Goal: Use online tool/utility: Utilize a website feature to perform a specific function

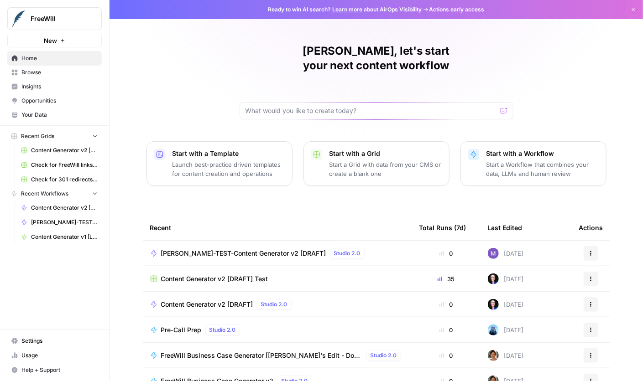
click at [406, 183] on div "[PERSON_NAME], let's start your next content workflow Start with a Template Lau…" at bounding box center [375, 217] width 533 height 434
click at [256, 249] on span "[PERSON_NAME]-TEST-Content Generator v2 [DRAFT]" at bounding box center [243, 253] width 165 height 9
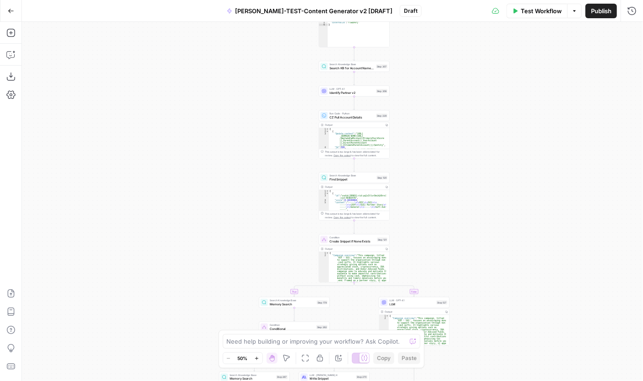
drag, startPoint x: 446, startPoint y: 110, endPoint x: 448, endPoint y: 135, distance: 25.6
click at [448, 135] on div "**********" at bounding box center [332, 201] width 621 height 359
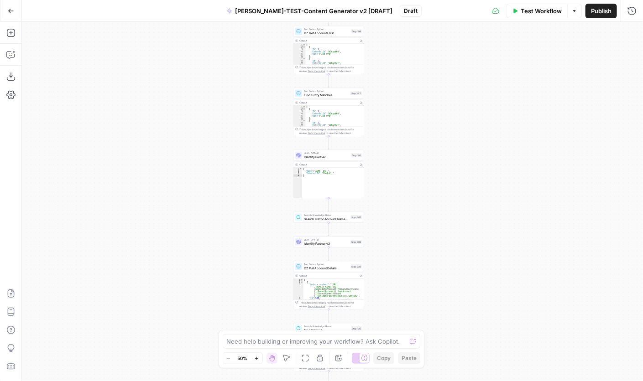
drag, startPoint x: 447, startPoint y: 57, endPoint x: 422, endPoint y: 223, distance: 167.5
click at [421, 223] on div "**********" at bounding box center [332, 201] width 621 height 359
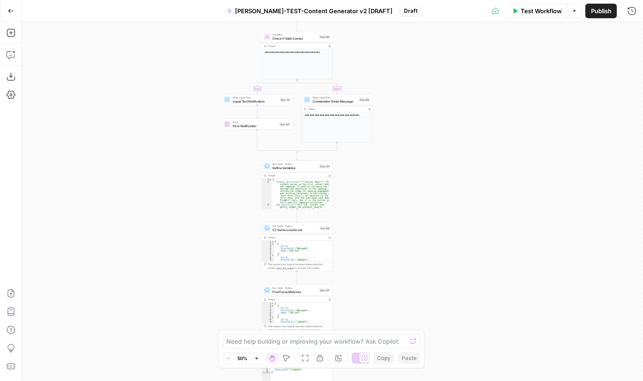
drag, startPoint x: 405, startPoint y: 141, endPoint x: 374, endPoint y: 324, distance: 184.9
click at [374, 324] on div "**********" at bounding box center [332, 201] width 621 height 359
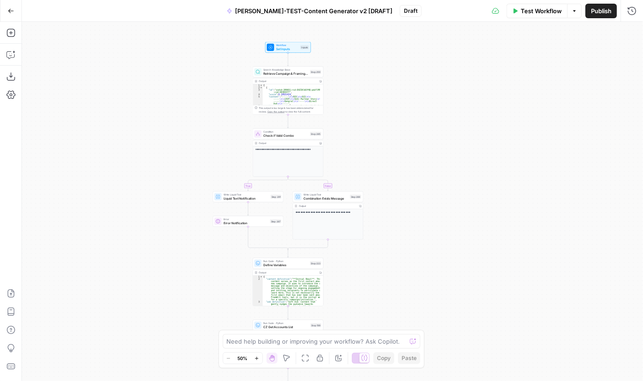
drag, startPoint x: 390, startPoint y: 232, endPoint x: 380, endPoint y: 256, distance: 26.2
click at [380, 256] on div "**********" at bounding box center [332, 201] width 621 height 359
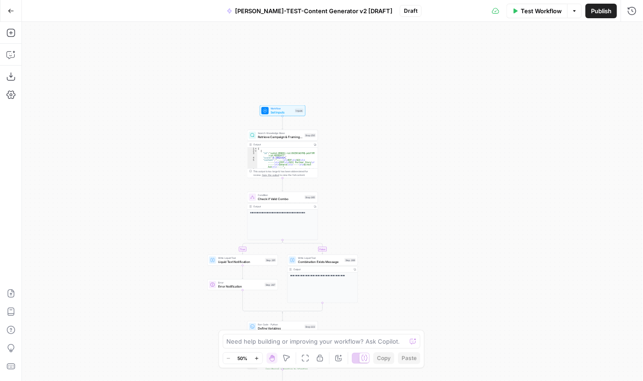
click at [357, 160] on div "**********" at bounding box center [332, 201] width 621 height 359
click at [362, 149] on div "**********" at bounding box center [332, 201] width 621 height 359
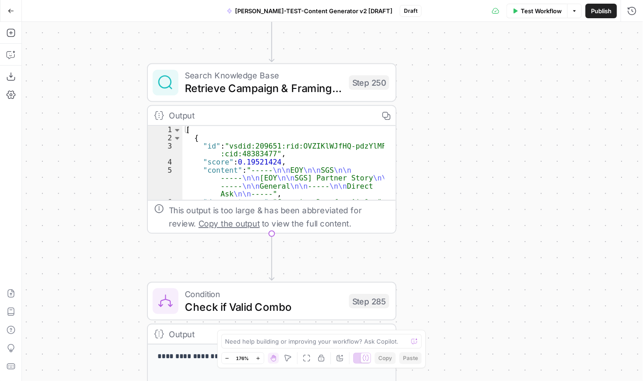
drag, startPoint x: 438, startPoint y: 231, endPoint x: 435, endPoint y: 209, distance: 22.0
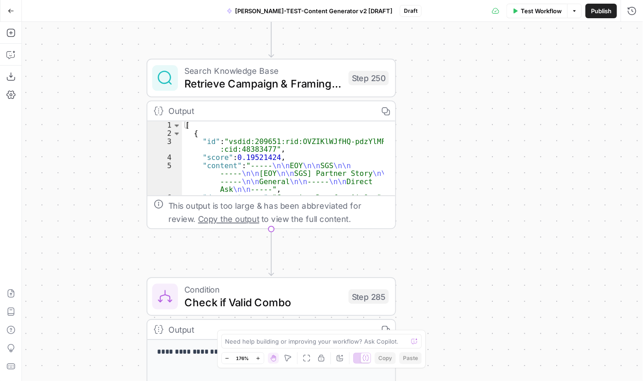
drag, startPoint x: 478, startPoint y: 214, endPoint x: 474, endPoint y: 218, distance: 5.2
click at [478, 214] on div "**********" at bounding box center [332, 201] width 621 height 359
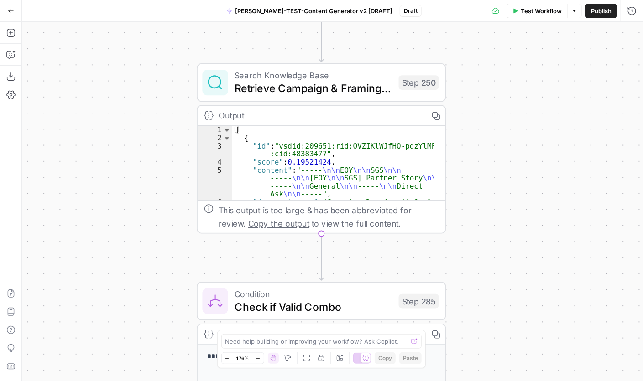
drag, startPoint x: 92, startPoint y: 205, endPoint x: 142, endPoint y: 210, distance: 50.4
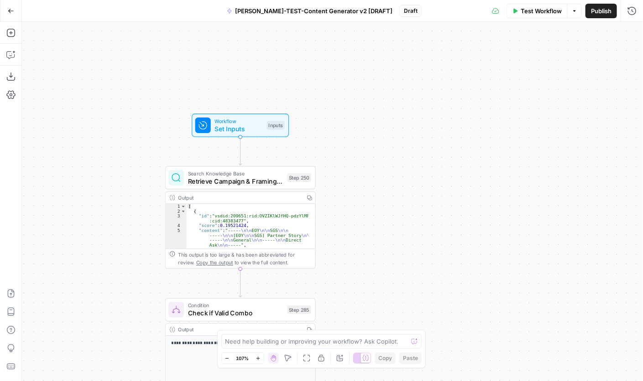
click at [495, 167] on div "**********" at bounding box center [332, 201] width 621 height 359
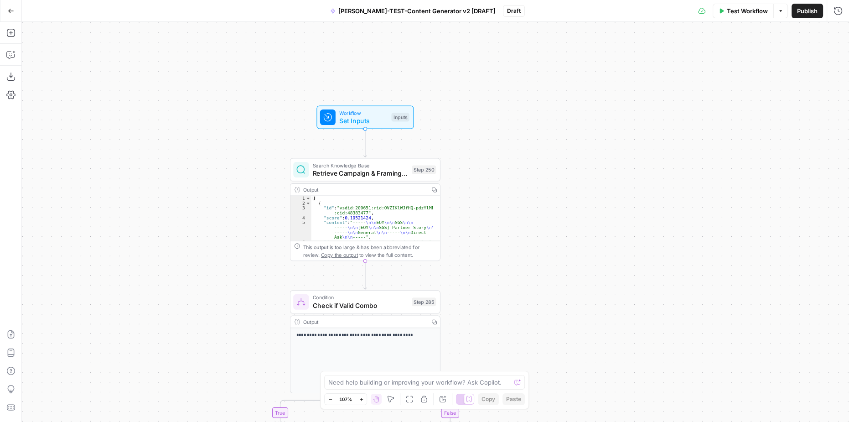
drag, startPoint x: 329, startPoint y: 134, endPoint x: 453, endPoint y: 125, distance: 124.8
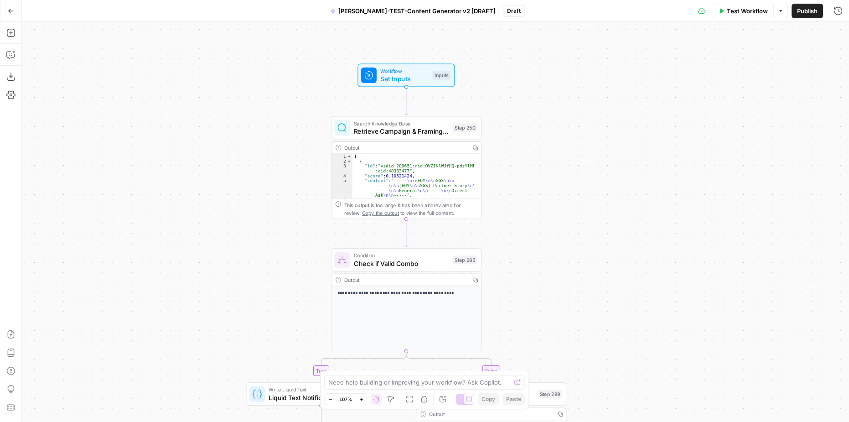
drag, startPoint x: 472, startPoint y: 257, endPoint x: 513, endPoint y: 215, distance: 58.7
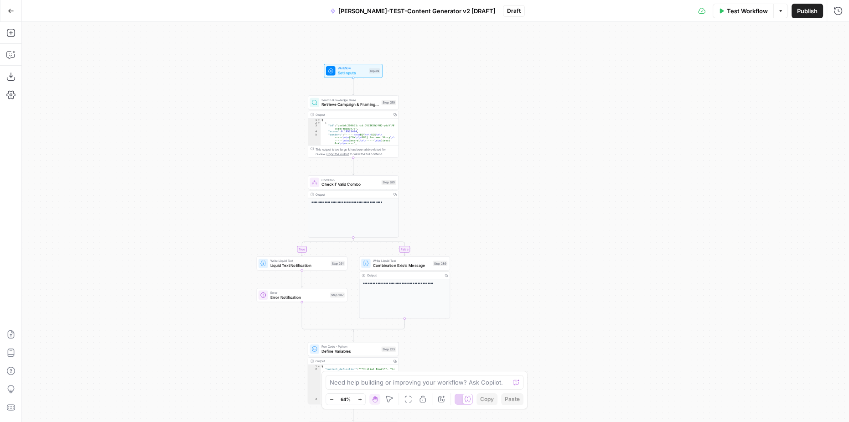
drag, startPoint x: 491, startPoint y: 253, endPoint x: 475, endPoint y: 172, distance: 82.2
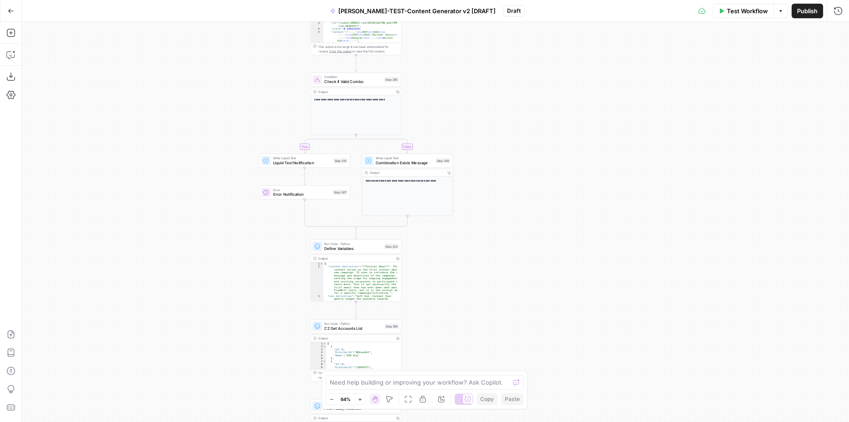
drag, startPoint x: 504, startPoint y: 271, endPoint x: 508, endPoint y: 201, distance: 70.4
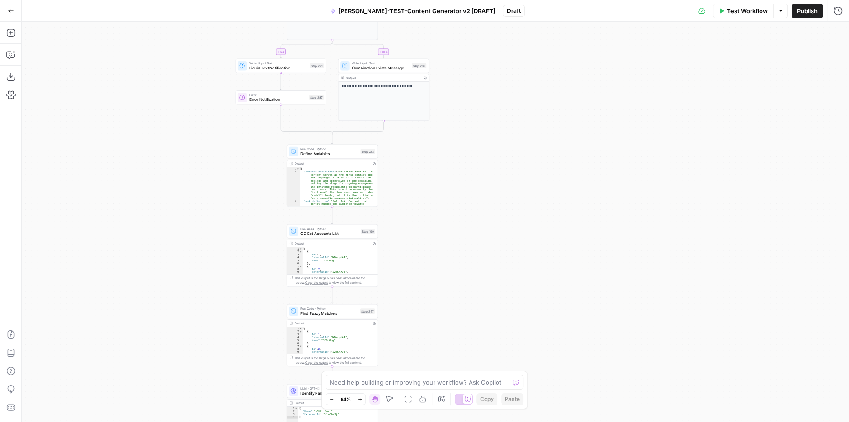
drag, startPoint x: 467, startPoint y: 220, endPoint x: 456, endPoint y: 175, distance: 46.6
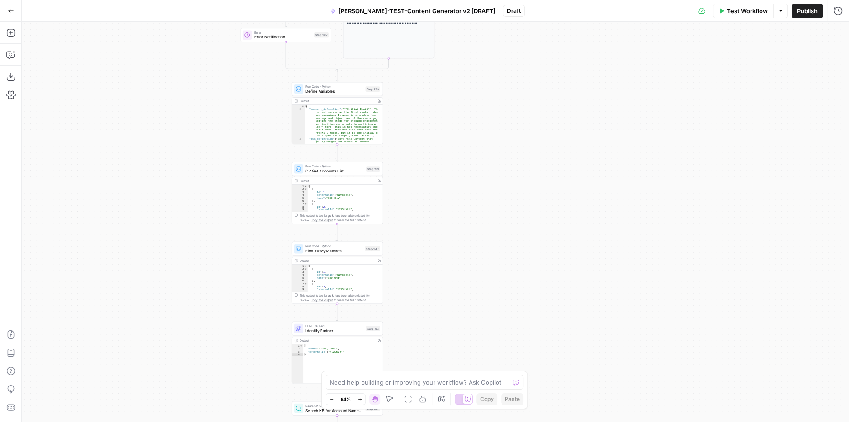
drag, startPoint x: 460, startPoint y: 203, endPoint x: 466, endPoint y: 138, distance: 65.5
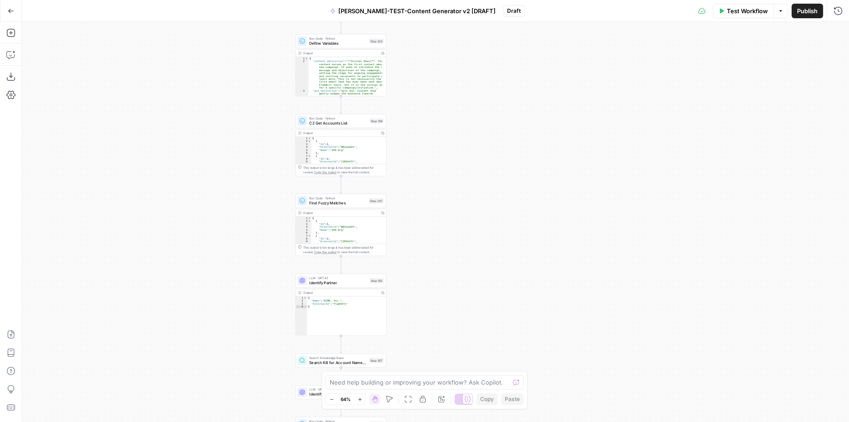
drag, startPoint x: 452, startPoint y: 251, endPoint x: 462, endPoint y: 186, distance: 65.5
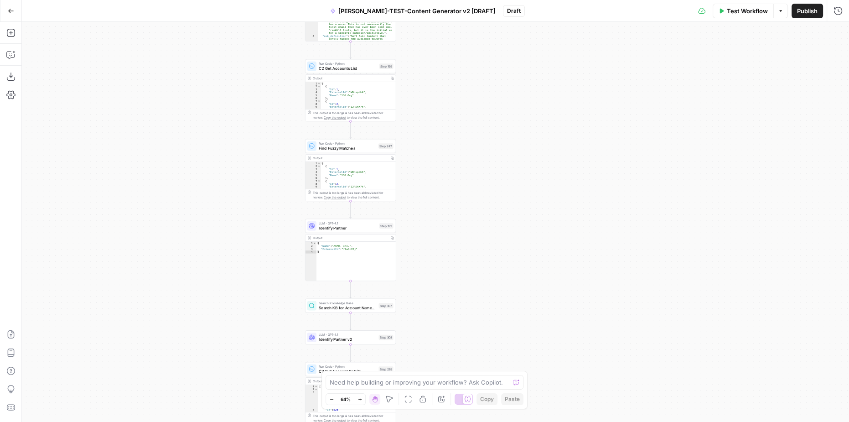
click at [430, 268] on div "**********" at bounding box center [435, 222] width 827 height 400
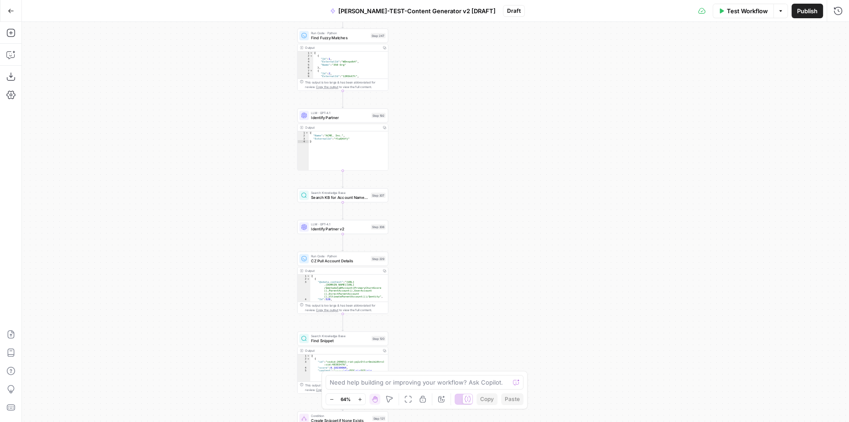
drag, startPoint x: 447, startPoint y: 287, endPoint x: 440, endPoint y: 179, distance: 107.9
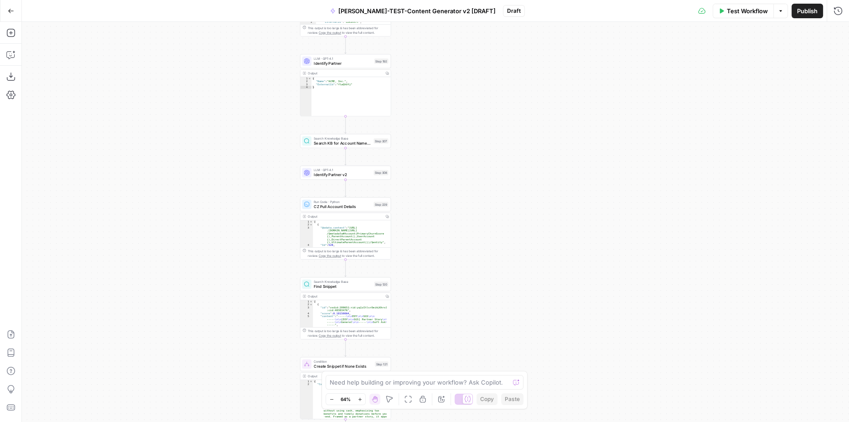
drag, startPoint x: 448, startPoint y: 233, endPoint x: 440, endPoint y: 121, distance: 112.9
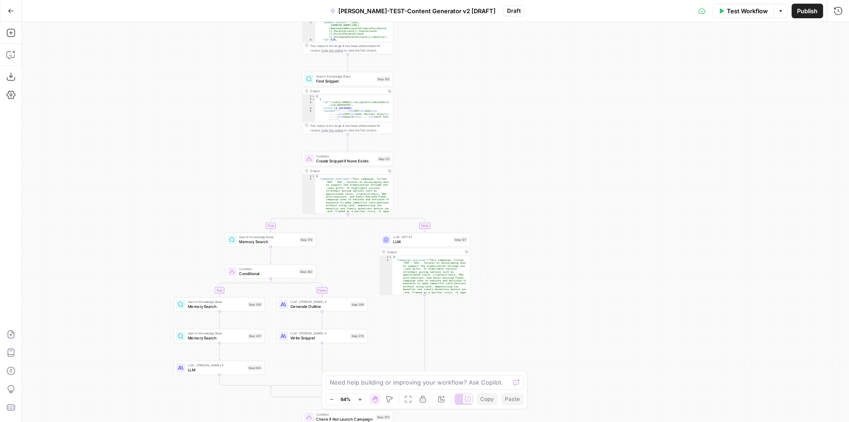
drag, startPoint x: 458, startPoint y: 127, endPoint x: 453, endPoint y: 133, distance: 7.4
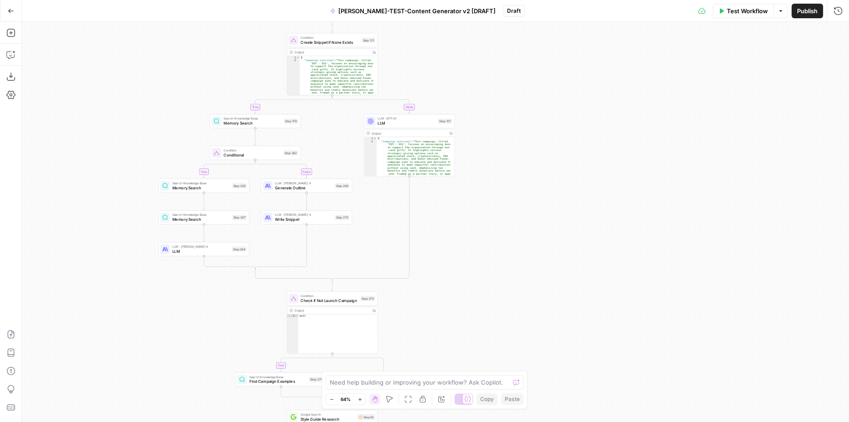
drag, startPoint x: 508, startPoint y: 230, endPoint x: 487, endPoint y: 138, distance: 94.1
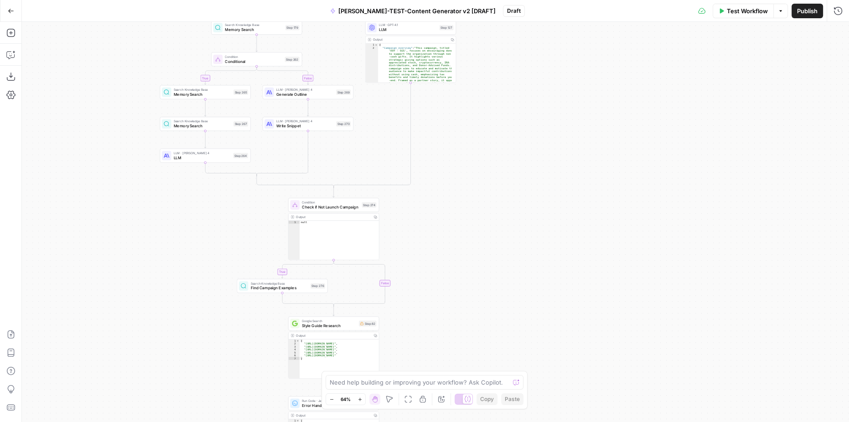
drag, startPoint x: 480, startPoint y: 246, endPoint x: 484, endPoint y: 153, distance: 93.1
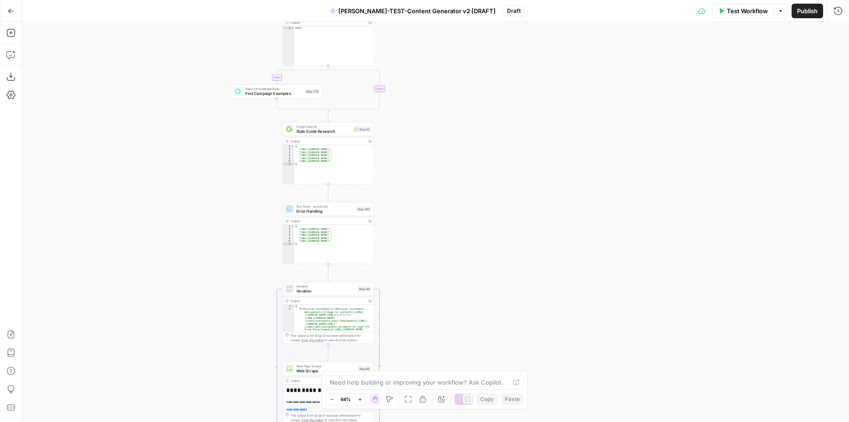
drag, startPoint x: 458, startPoint y: 224, endPoint x: 434, endPoint y: 153, distance: 74.6
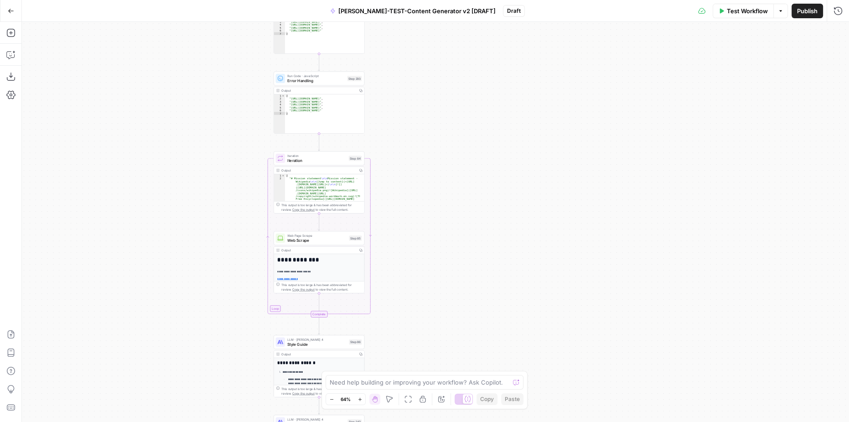
drag, startPoint x: 429, startPoint y: 201, endPoint x: 418, endPoint y: 175, distance: 28.2
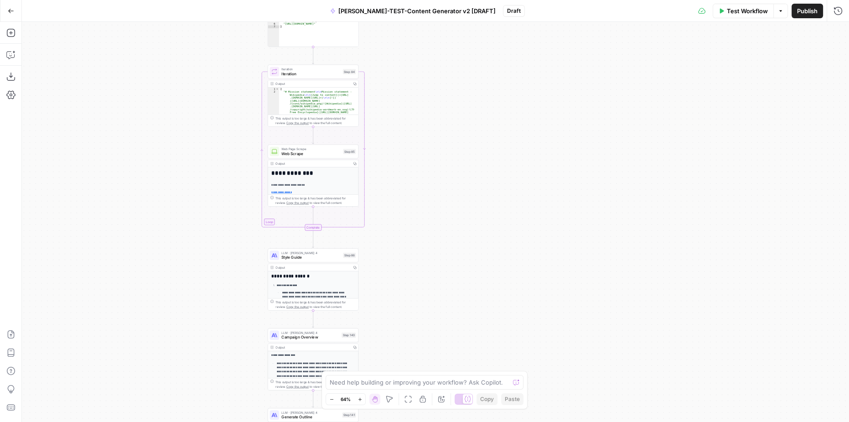
drag, startPoint x: 420, startPoint y: 222, endPoint x: 424, endPoint y: 167, distance: 54.8
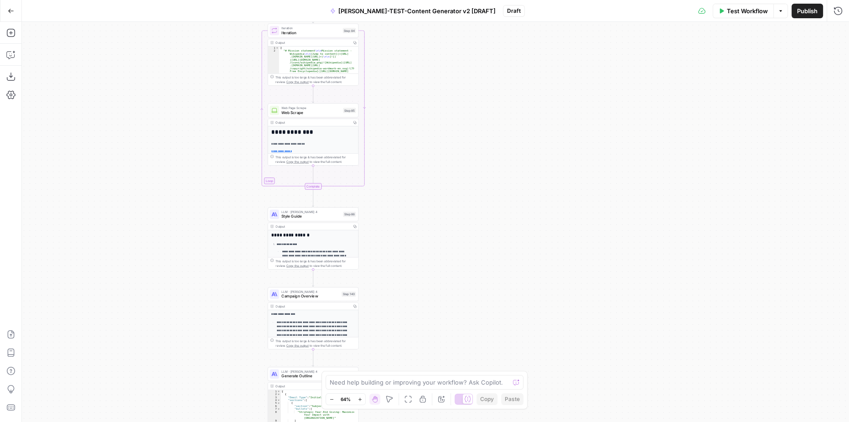
drag, startPoint x: 412, startPoint y: 244, endPoint x: 406, endPoint y: 124, distance: 120.1
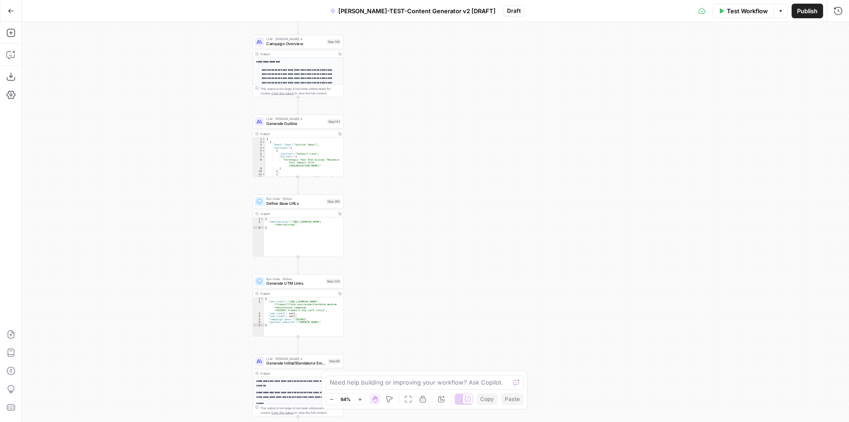
drag, startPoint x: 418, startPoint y: 188, endPoint x: 407, endPoint y: 93, distance: 95.5
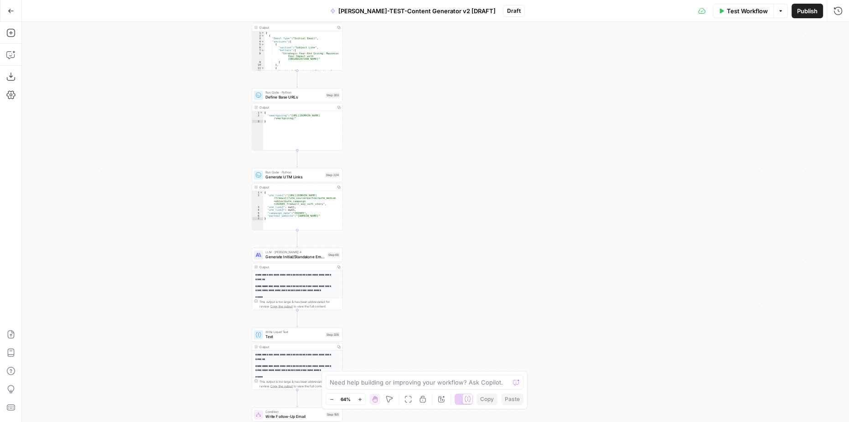
drag, startPoint x: 415, startPoint y: 230, endPoint x: 409, endPoint y: 149, distance: 80.9
drag, startPoint x: 413, startPoint y: 262, endPoint x: 412, endPoint y: 136, distance: 125.9
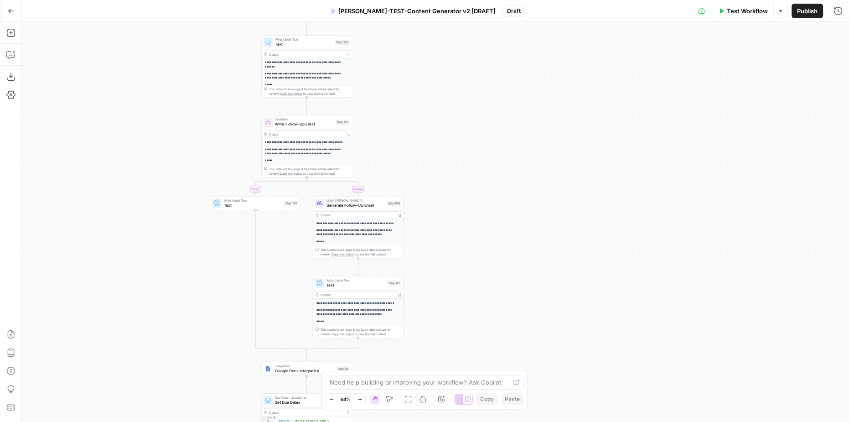
drag, startPoint x: 429, startPoint y: 249, endPoint x: 436, endPoint y: 176, distance: 72.4
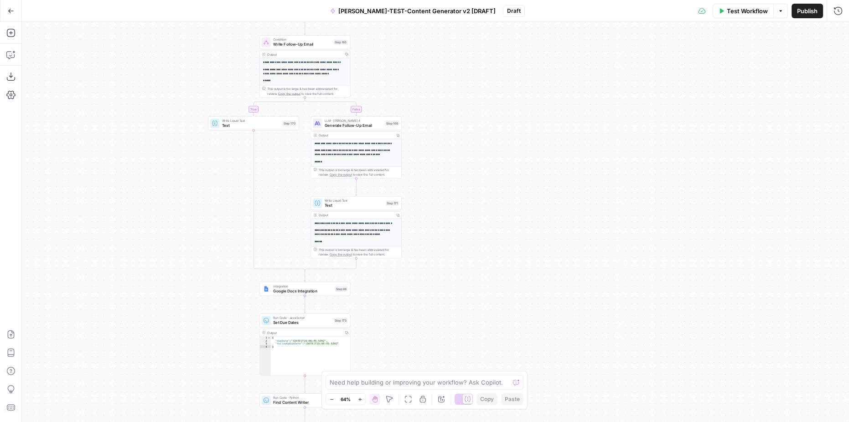
drag, startPoint x: 456, startPoint y: 250, endPoint x: 456, endPoint y: 215, distance: 35.1
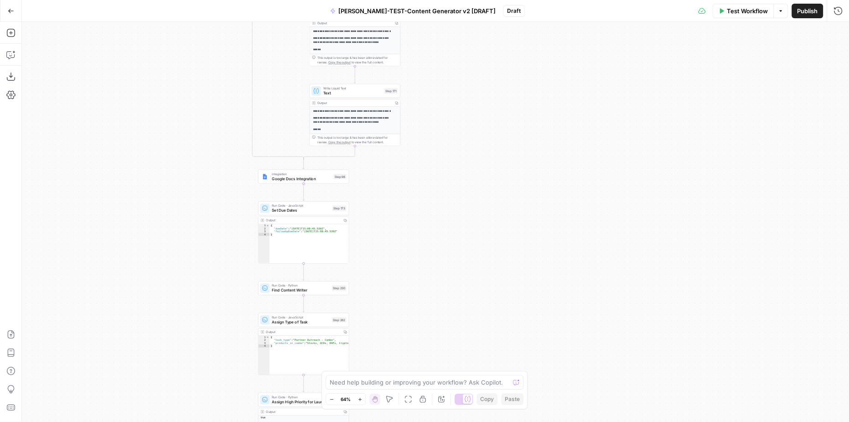
drag, startPoint x: 451, startPoint y: 262, endPoint x: 450, endPoint y: 183, distance: 79.4
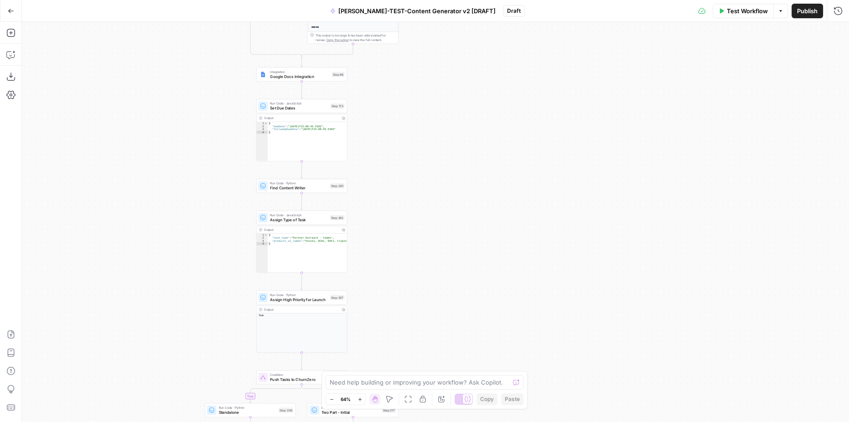
drag, startPoint x: 453, startPoint y: 241, endPoint x: 451, endPoint y: 163, distance: 77.5
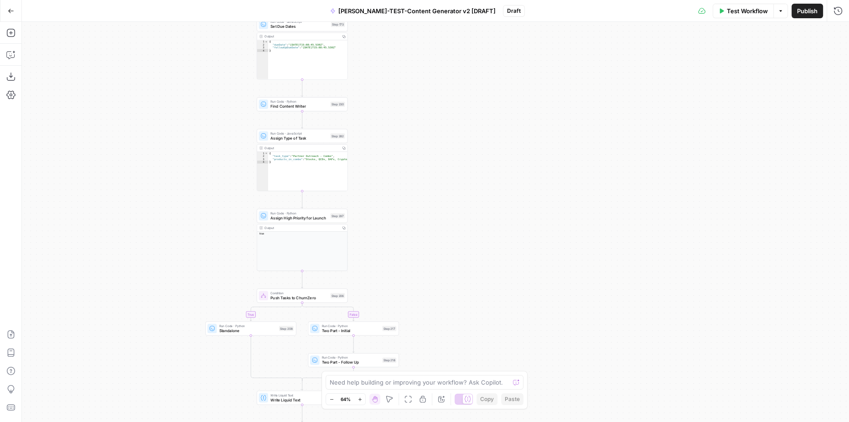
drag, startPoint x: 441, startPoint y: 238, endPoint x: 441, endPoint y: 164, distance: 73.9
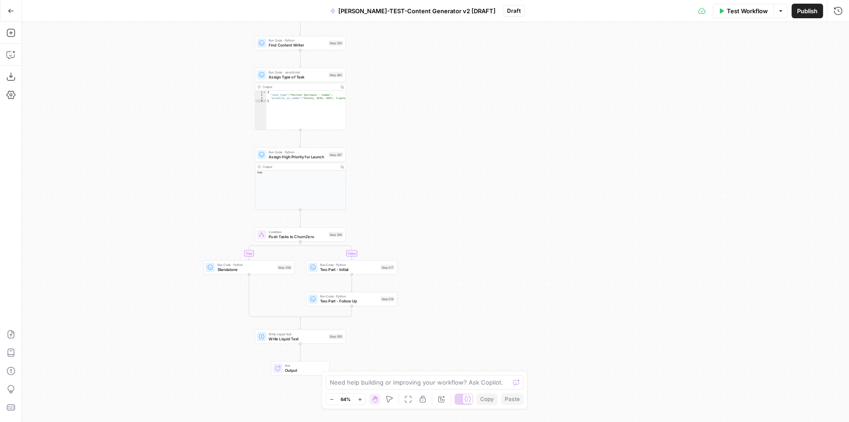
drag, startPoint x: 444, startPoint y: 242, endPoint x: 437, endPoint y: 148, distance: 94.6
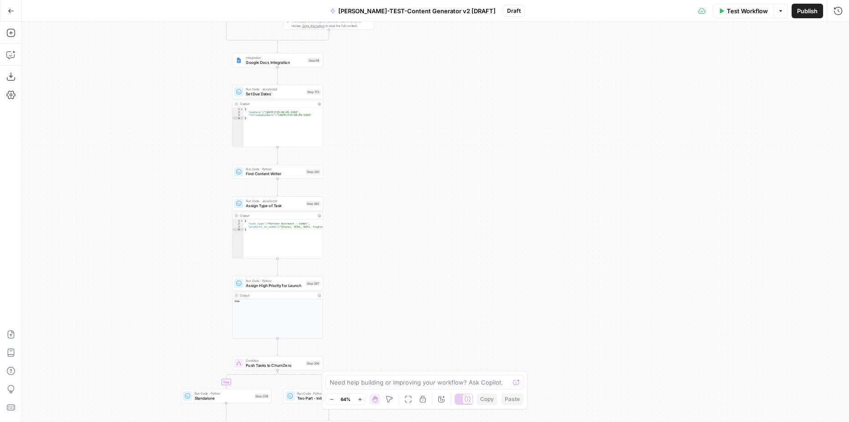
drag, startPoint x: 451, startPoint y: 74, endPoint x: 430, endPoint y: 251, distance: 177.6
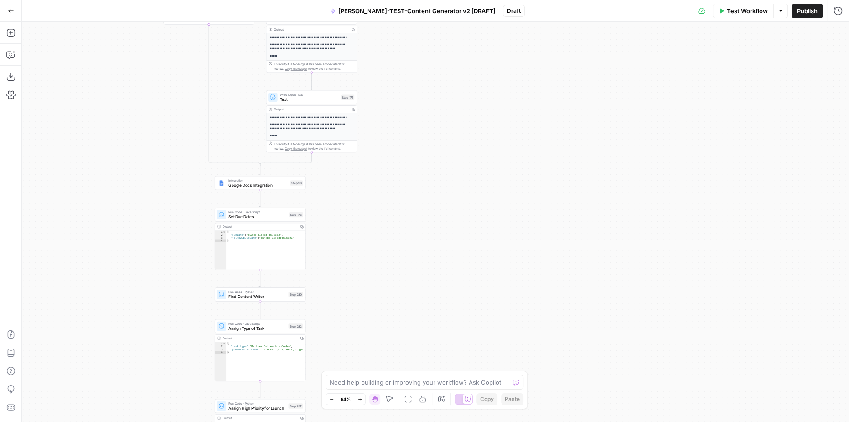
drag, startPoint x: 445, startPoint y: 88, endPoint x: 421, endPoint y: 249, distance: 162.3
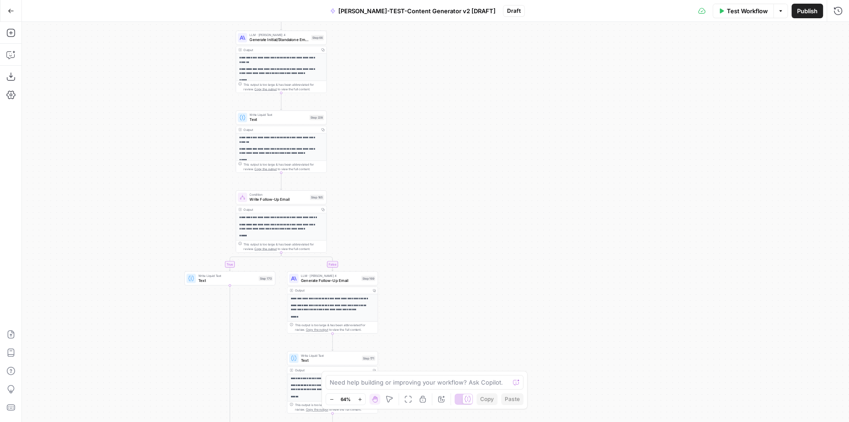
drag
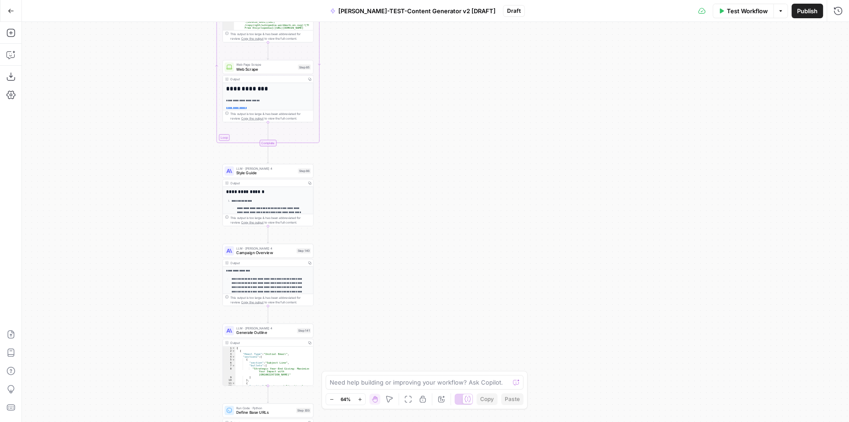
click at [362, 156] on div "**********" at bounding box center [435, 222] width 827 height 400
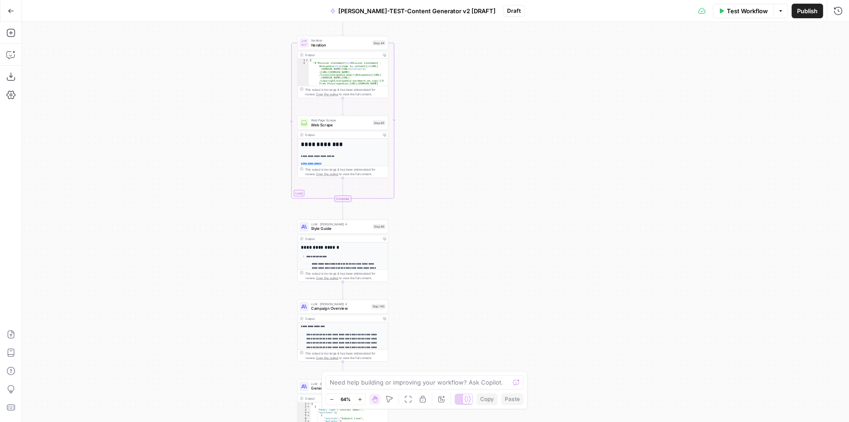
drag, startPoint x: 359, startPoint y: 119, endPoint x: 427, endPoint y: 297, distance: 190.2
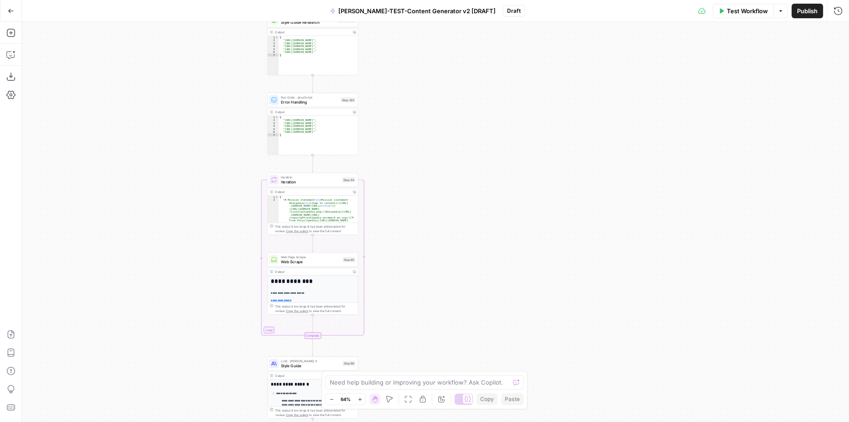
drag, startPoint x: 451, startPoint y: 133, endPoint x: 425, endPoint y: 261, distance: 130.9
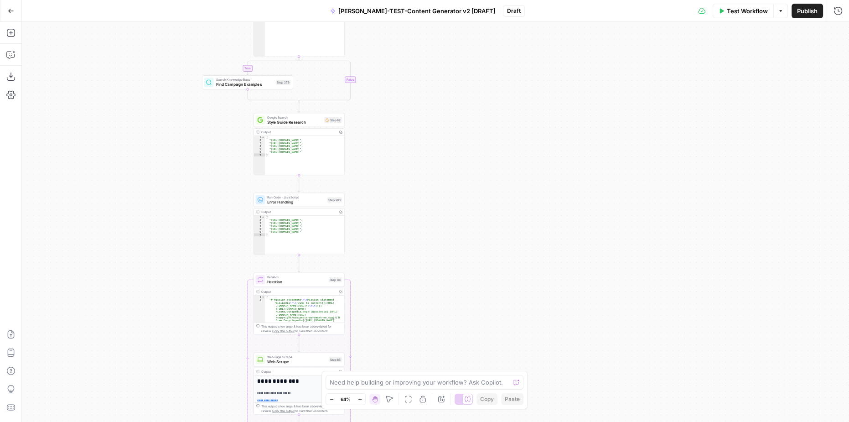
drag, startPoint x: 432, startPoint y: 97, endPoint x: 420, endPoint y: 191, distance: 94.7
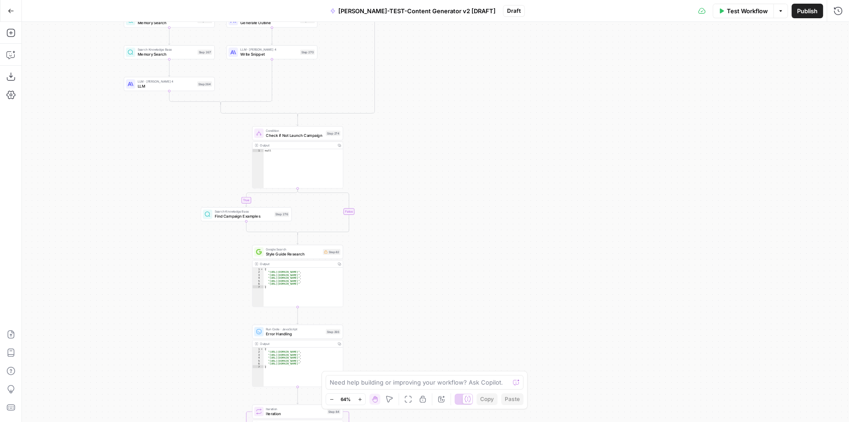
drag, startPoint x: 396, startPoint y: 114, endPoint x: 396, endPoint y: 240, distance: 126.3
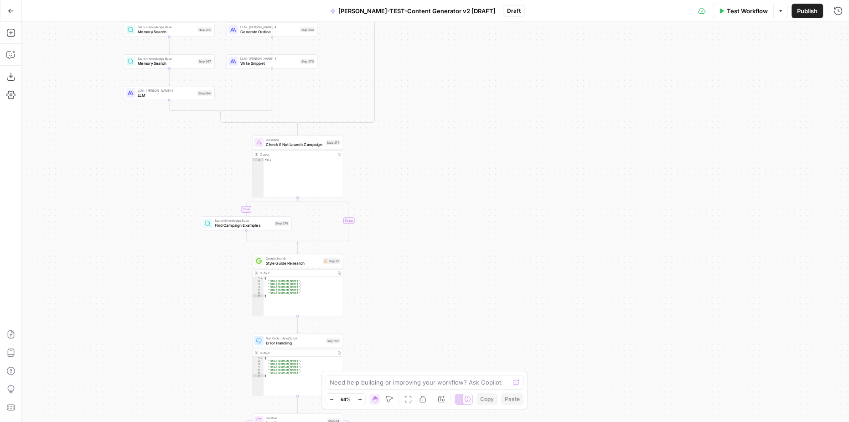
drag, startPoint x: 394, startPoint y: 129, endPoint x: 398, endPoint y: 233, distance: 104.5
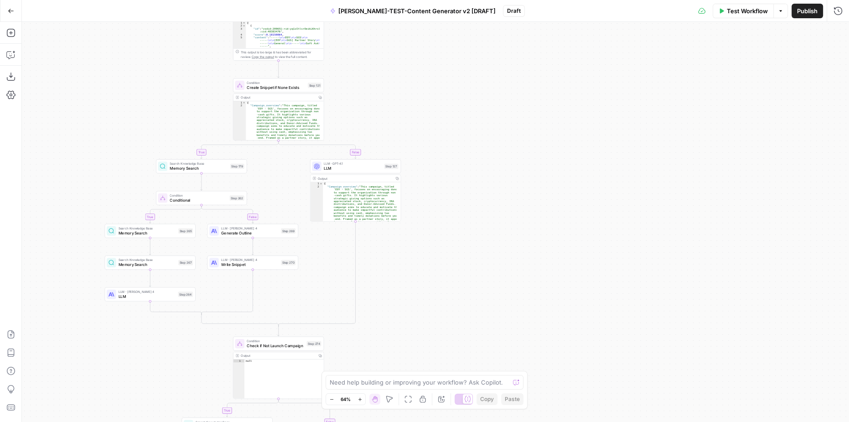
drag, startPoint x: 445, startPoint y: 164, endPoint x: 424, endPoint y: 255, distance: 93.6
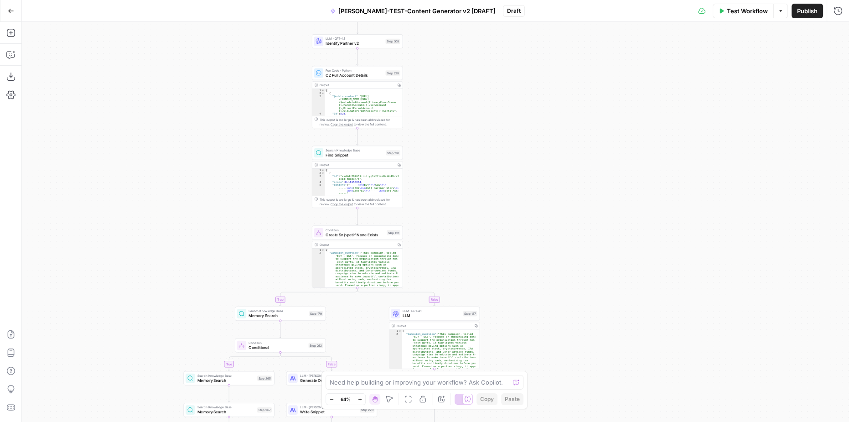
drag, startPoint x: 436, startPoint y: 135, endPoint x: 515, endPoint y: 291, distance: 174.8
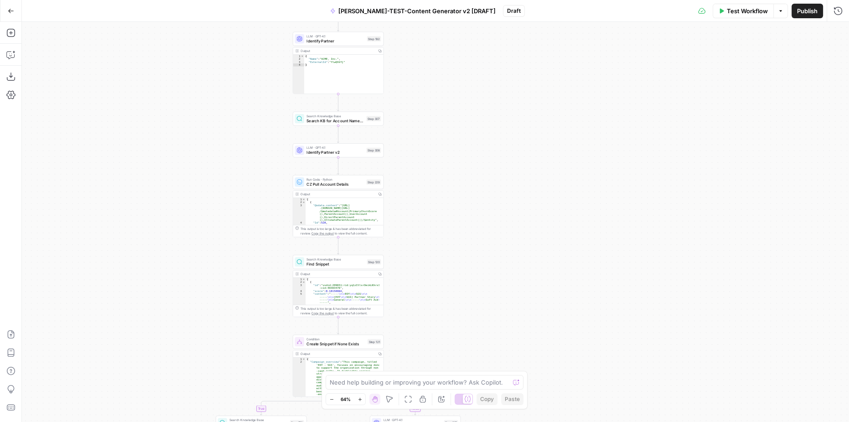
drag, startPoint x: 497, startPoint y: 121, endPoint x: 478, endPoint y: 222, distance: 102.6
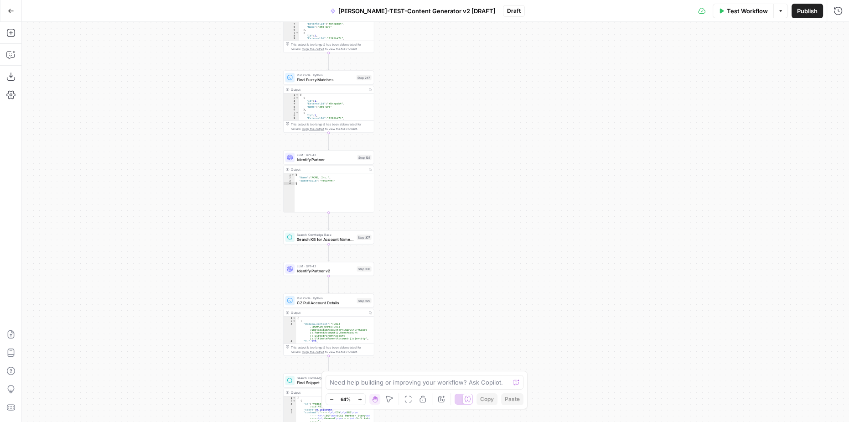
drag, startPoint x: 471, startPoint y: 116, endPoint x: 461, endPoint y: 238, distance: 122.2
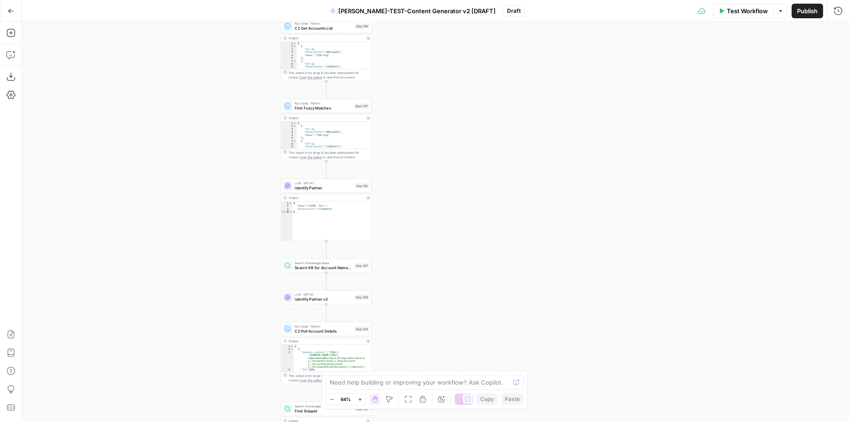
drag, startPoint x: 439, startPoint y: 85, endPoint x: 428, endPoint y: 190, distance: 106.0
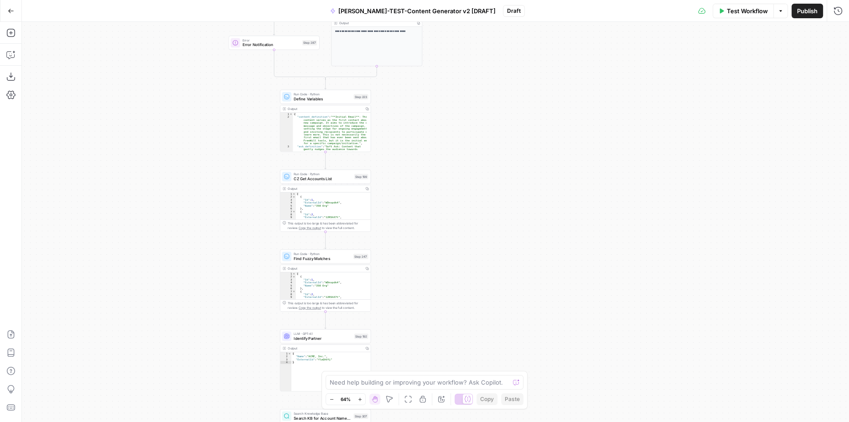
drag, startPoint x: 453, startPoint y: 103, endPoint x: 463, endPoint y: 179, distance: 76.9
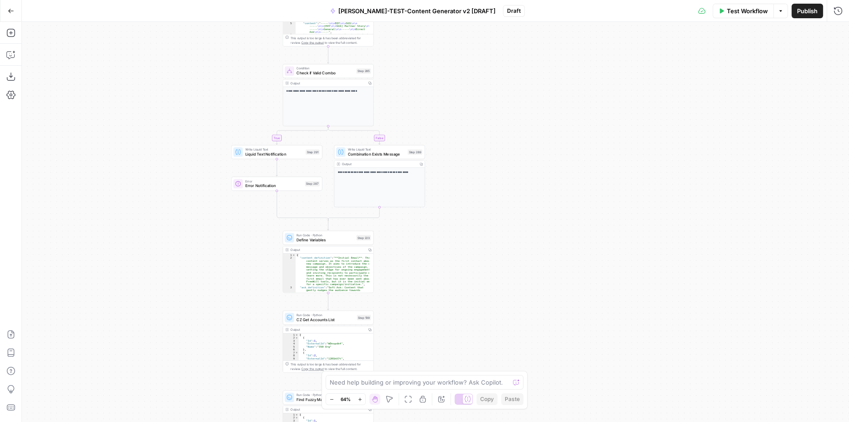
drag, startPoint x: 449, startPoint y: 104, endPoint x: 450, endPoint y: 231, distance: 127.2
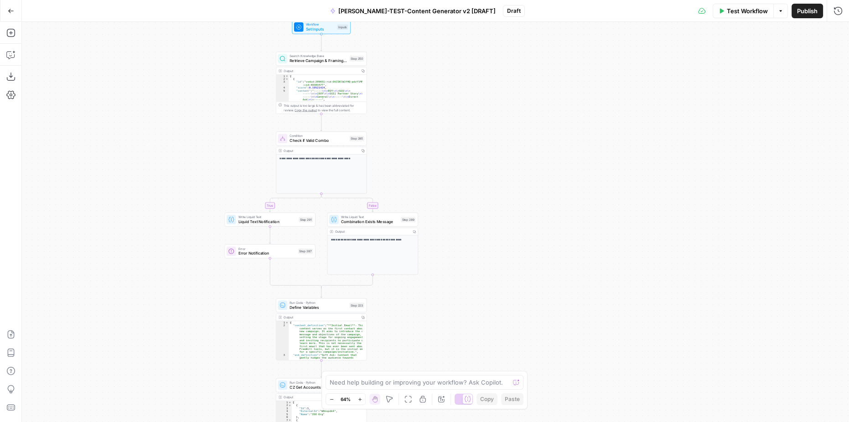
drag, startPoint x: 462, startPoint y: 114, endPoint x: 450, endPoint y: 181, distance: 68.2
click at [440, 101] on div "**********" at bounding box center [435, 222] width 827 height 400
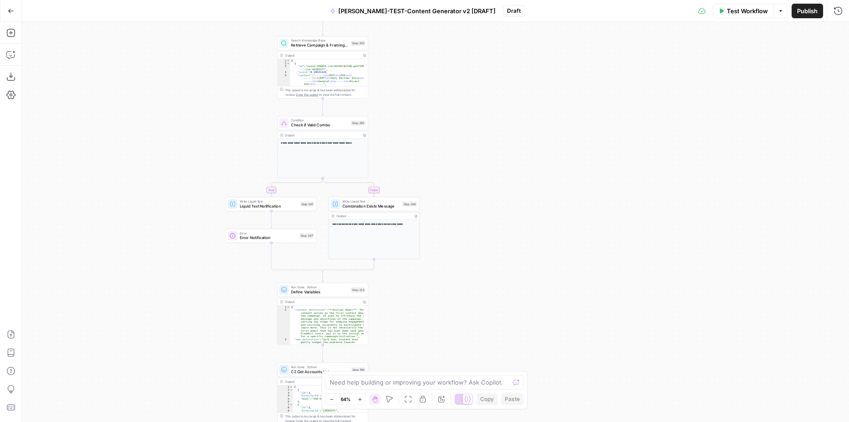
drag, startPoint x: 452, startPoint y: 219, endPoint x: 454, endPoint y: 202, distance: 16.9
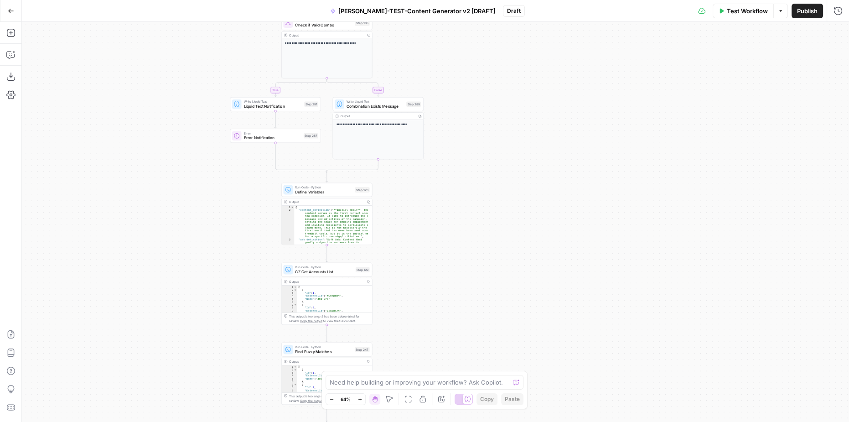
drag, startPoint x: 456, startPoint y: 290, endPoint x: 474, endPoint y: 80, distance: 210.5
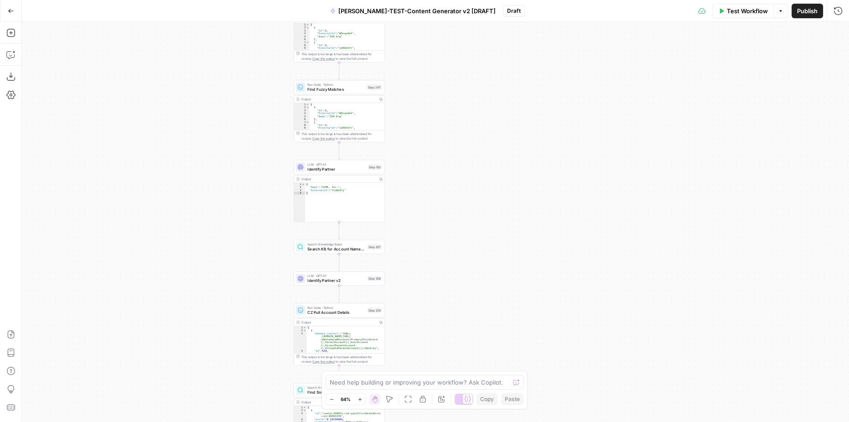
drag, startPoint x: 476, startPoint y: 195, endPoint x: 475, endPoint y: 50, distance: 145.0
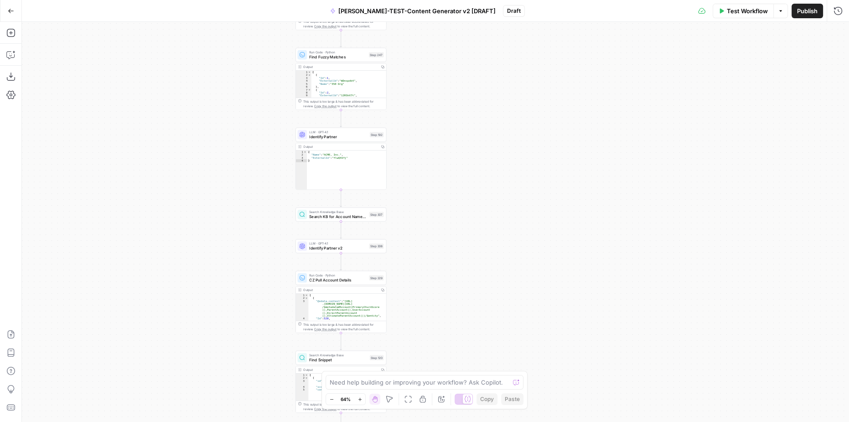
drag, startPoint x: 483, startPoint y: 164, endPoint x: 477, endPoint y: 89, distance: 75.5
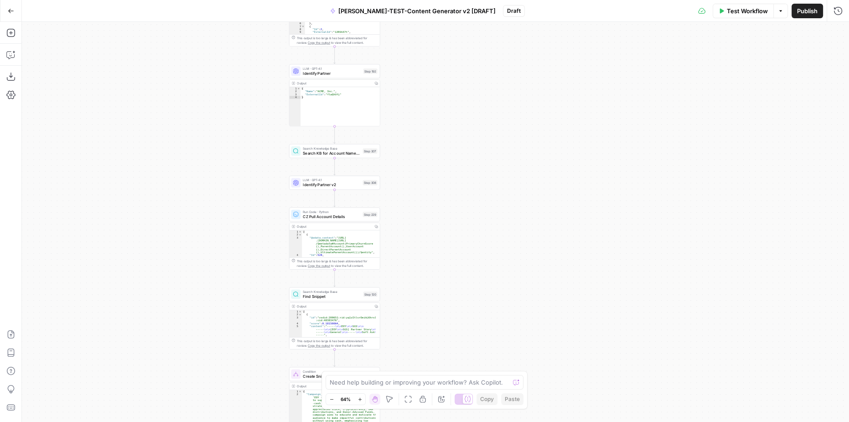
drag, startPoint x: 474, startPoint y: 179, endPoint x: 479, endPoint y: 96, distance: 83.1
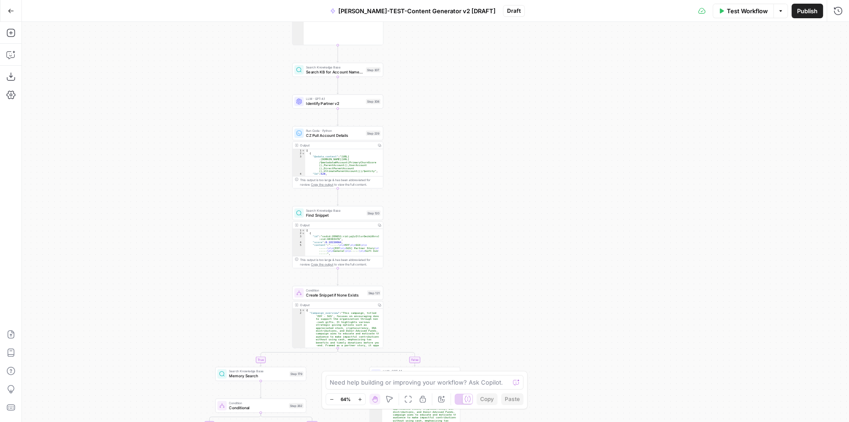
drag, startPoint x: 487, startPoint y: 207, endPoint x: 477, endPoint y: 100, distance: 108.2
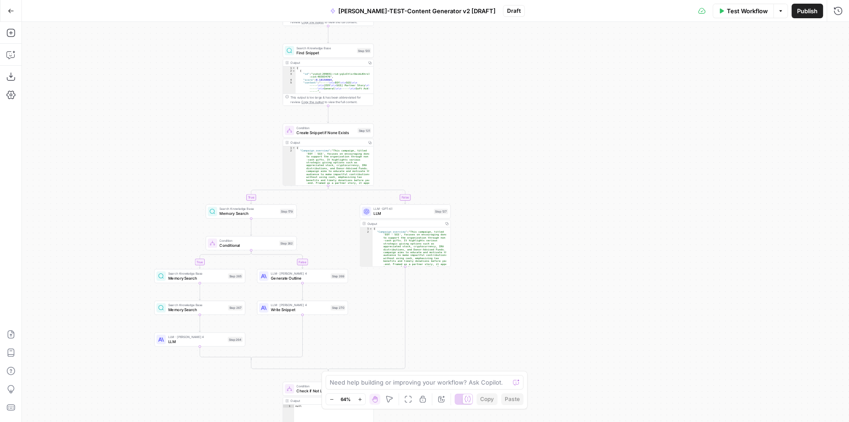
drag, startPoint x: 482, startPoint y: 198, endPoint x: 490, endPoint y: 144, distance: 55.3
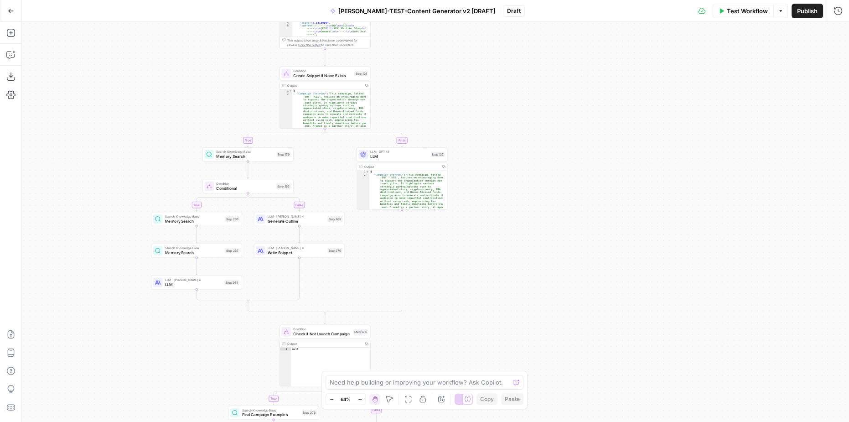
drag, startPoint x: 495, startPoint y: 250, endPoint x: 499, endPoint y: 133, distance: 117.7
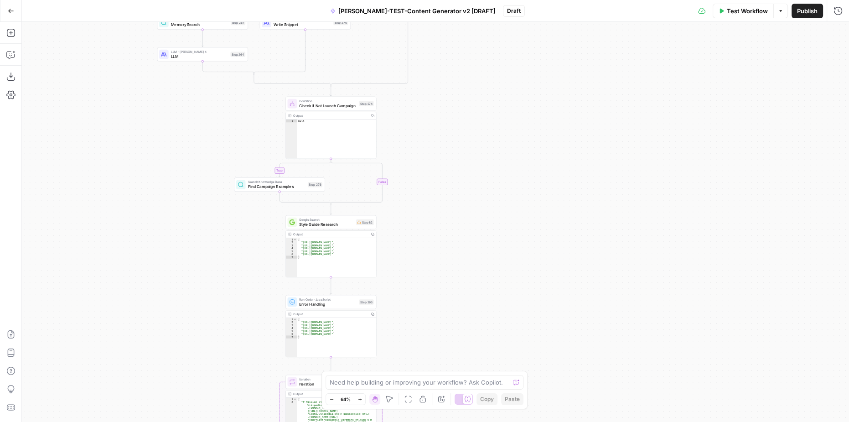
drag, startPoint x: 492, startPoint y: 233, endPoint x: 496, endPoint y: 124, distance: 108.6
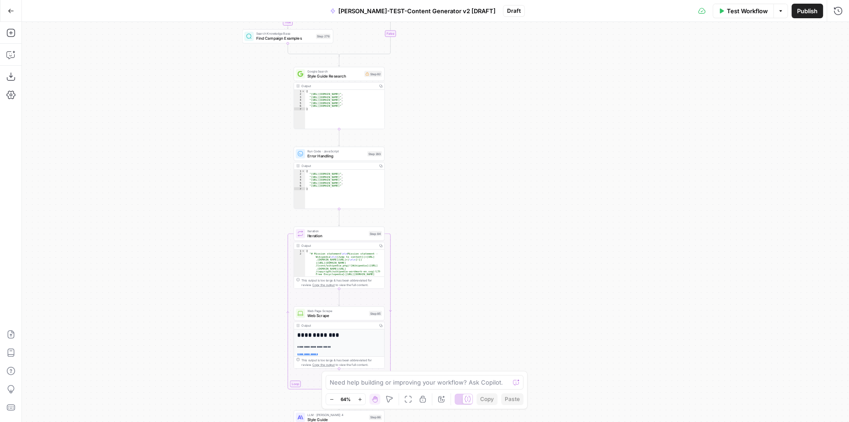
drag, startPoint x: 480, startPoint y: 220, endPoint x: 482, endPoint y: 149, distance: 71.2
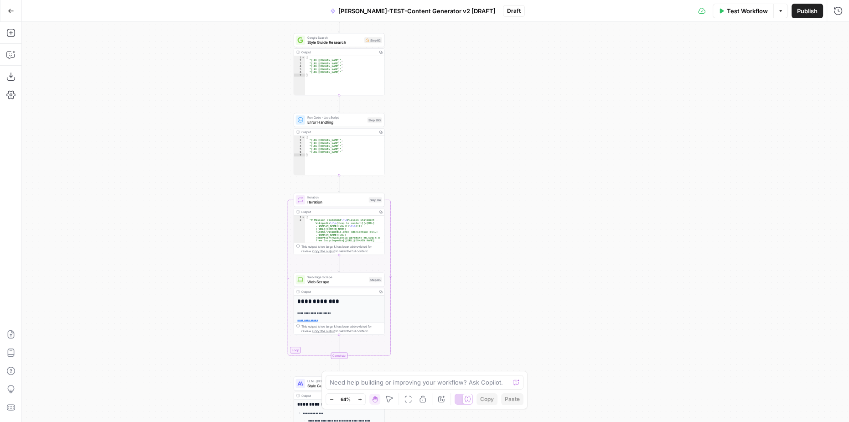
drag, startPoint x: 477, startPoint y: 228, endPoint x: 487, endPoint y: 143, distance: 86.3
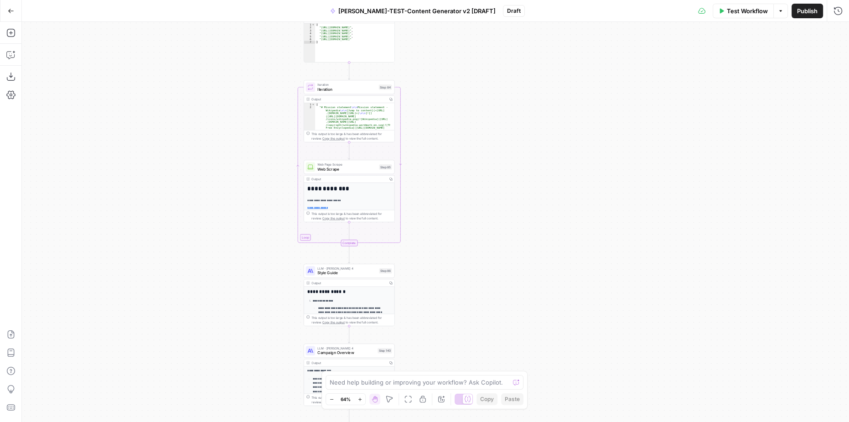
drag, startPoint x: 492, startPoint y: 168, endPoint x: 483, endPoint y: 234, distance: 66.6
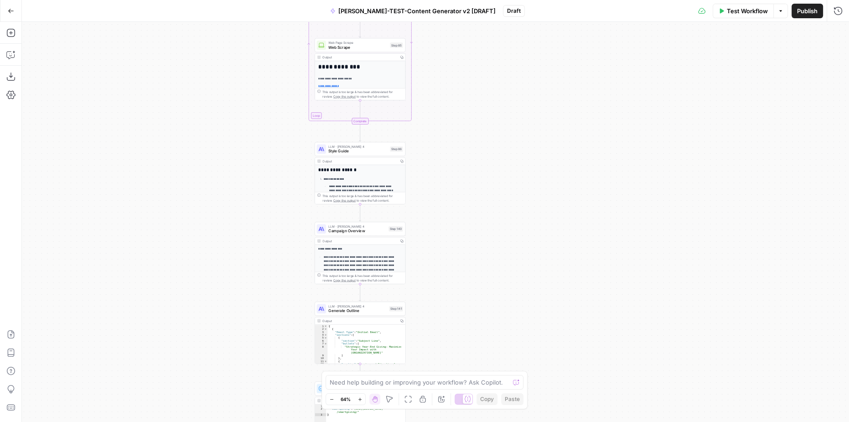
drag, startPoint x: 488, startPoint y: 197, endPoint x: 489, endPoint y: 227, distance: 29.2
drag, startPoint x: 496, startPoint y: 238, endPoint x: 492, endPoint y: 201, distance: 37.1
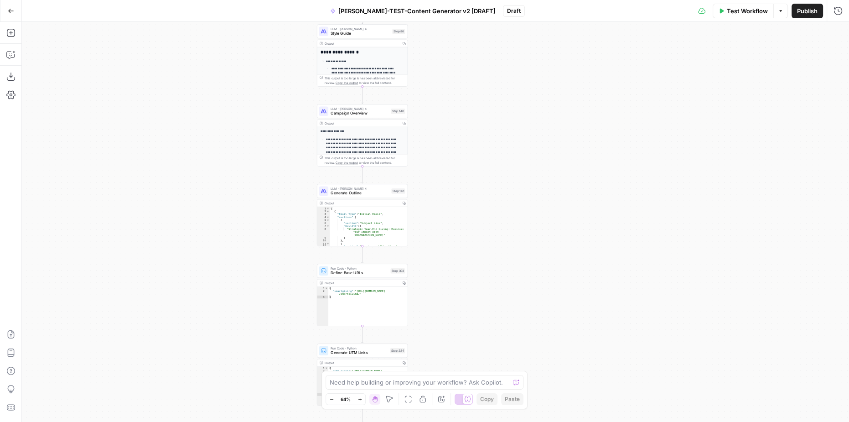
drag, startPoint x: 479, startPoint y: 199, endPoint x: 477, endPoint y: 220, distance: 21.1
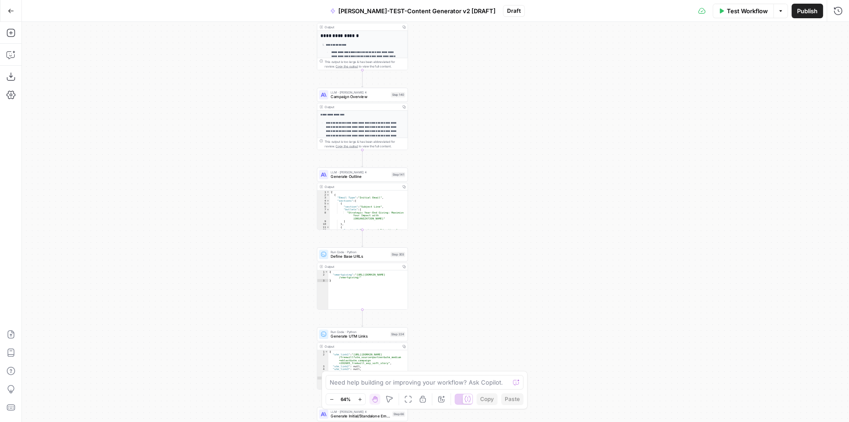
drag, startPoint x: 475, startPoint y: 223, endPoint x: 469, endPoint y: 213, distance: 11.3
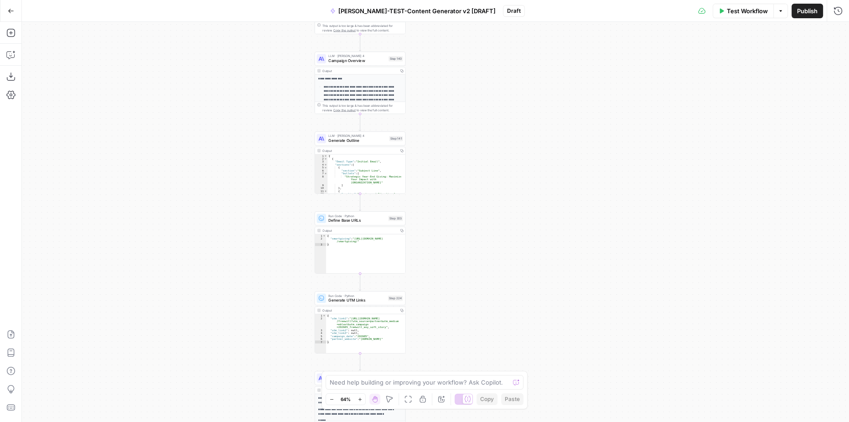
drag, startPoint x: 469, startPoint y: 214, endPoint x: 472, endPoint y: 187, distance: 27.0
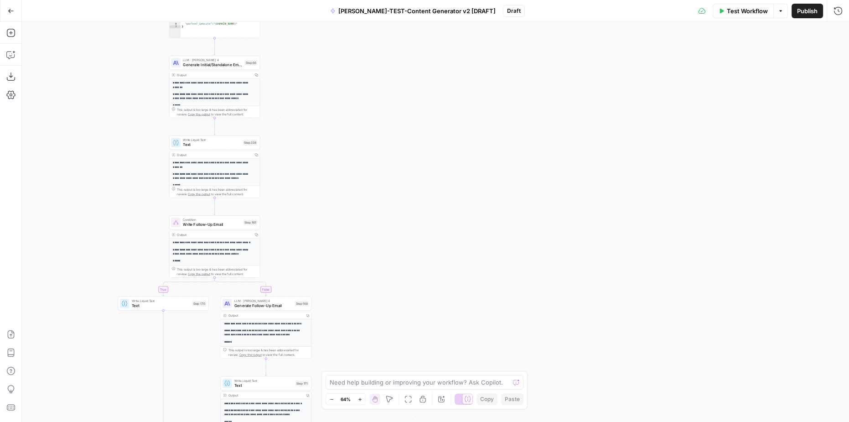
drag, startPoint x: 345, startPoint y: 166, endPoint x: 289, endPoint y: 253, distance: 103.6
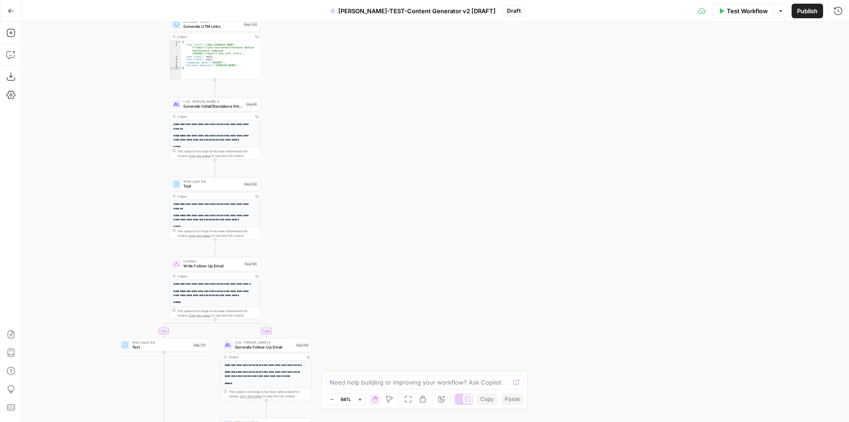
drag, startPoint x: 441, startPoint y: 177, endPoint x: 420, endPoint y: 274, distance: 98.7
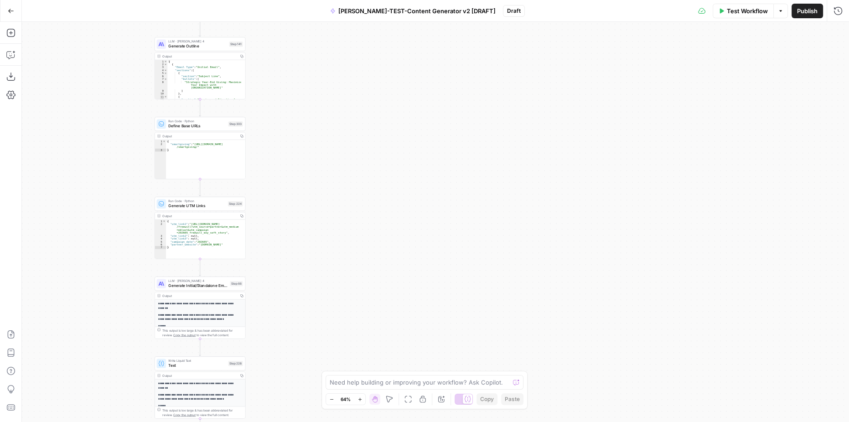
drag, startPoint x: 347, startPoint y: 70, endPoint x: 338, endPoint y: 216, distance: 146.2
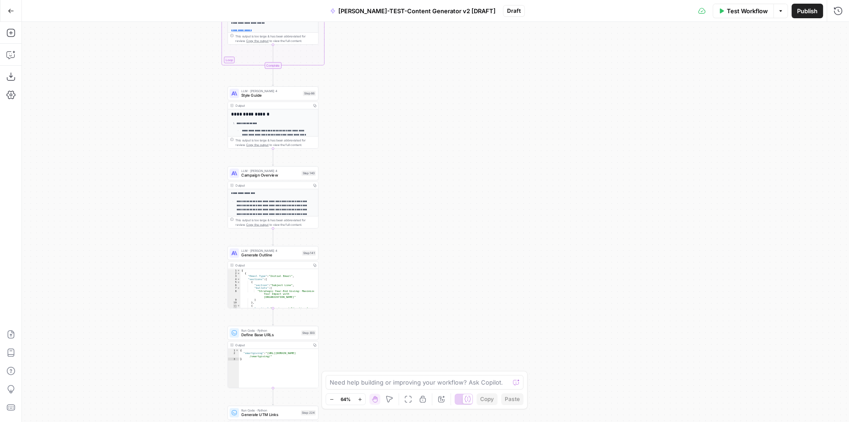
drag, startPoint x: 324, startPoint y: 142, endPoint x: 389, endPoint y: 278, distance: 150.3
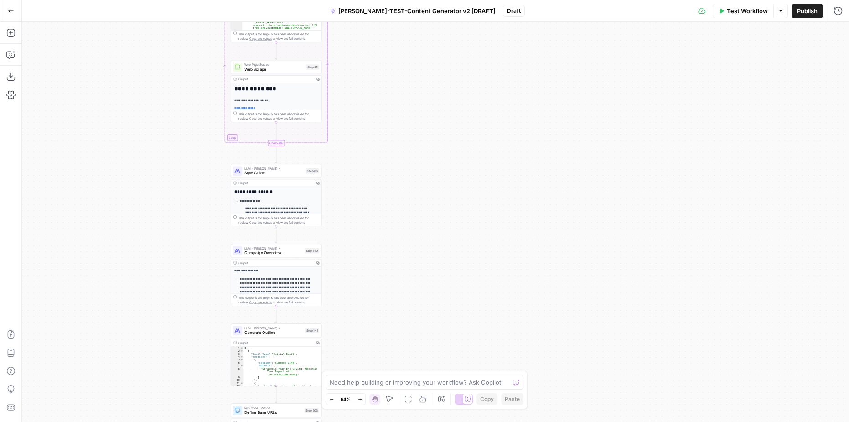
drag, startPoint x: 414, startPoint y: 188, endPoint x: 411, endPoint y: 266, distance: 78.0
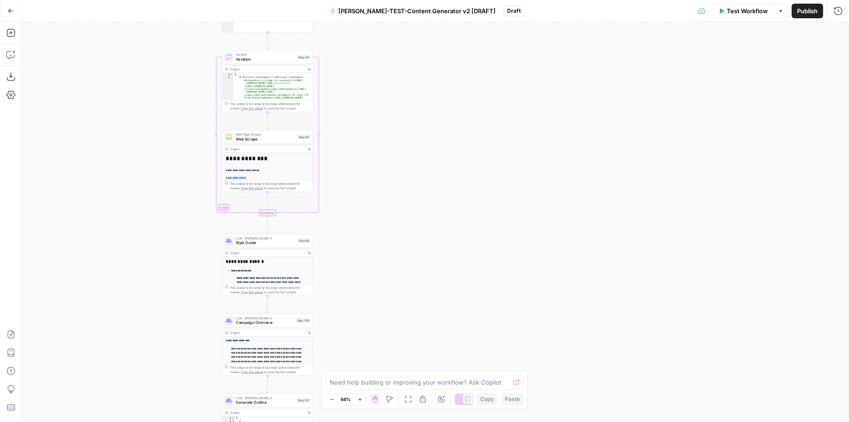
drag, startPoint x: 455, startPoint y: 147, endPoint x: 398, endPoint y: 260, distance: 126.4
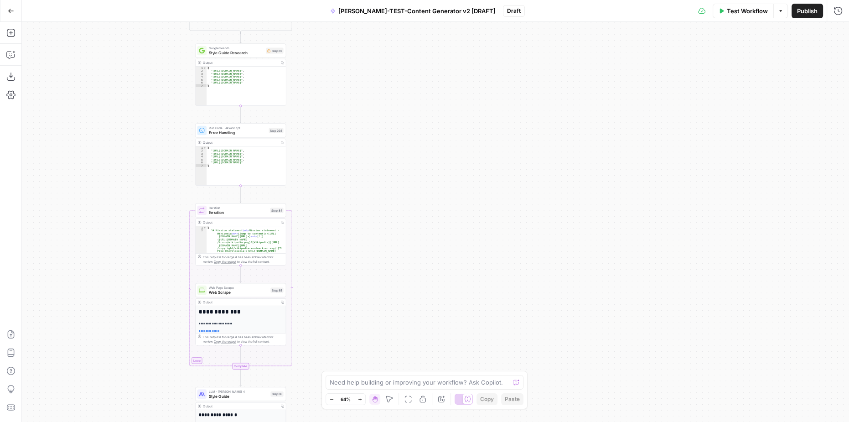
drag, startPoint x: 358, startPoint y: 169, endPoint x: 387, endPoint y: 250, distance: 85.8
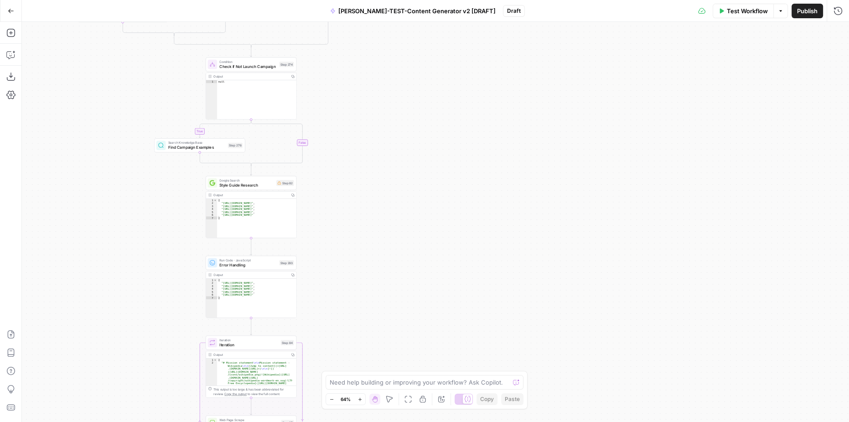
drag, startPoint x: 345, startPoint y: 146, endPoint x: 347, endPoint y: 242, distance: 95.3
type textarea "**********"
click at [254, 221] on div "[ "[URL][DOMAIN_NAME]" , "[URL][DOMAIN_NAME]" , "[URL][DOMAIN_NAME]" , "[URL][D…" at bounding box center [256, 221] width 79 height 45
click at [242, 182] on span "Style Guide Research" at bounding box center [246, 185] width 55 height 6
click at [242, 183] on span "Style Guide Research" at bounding box center [246, 185] width 55 height 6
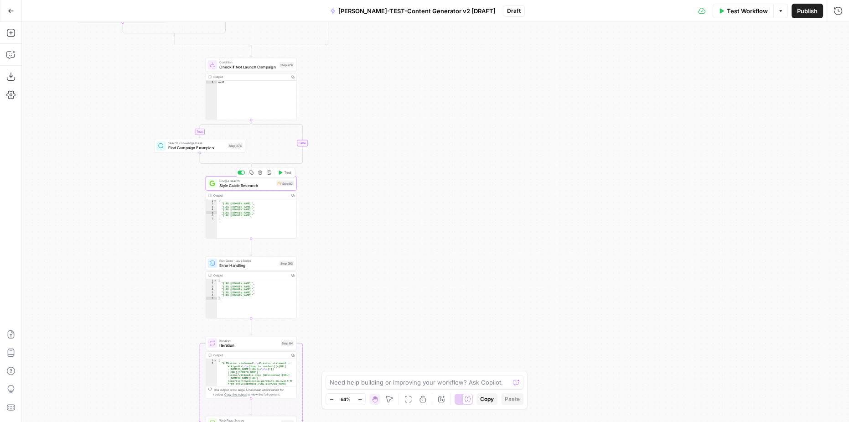
click at [242, 183] on span "Style Guide Research" at bounding box center [246, 185] width 55 height 6
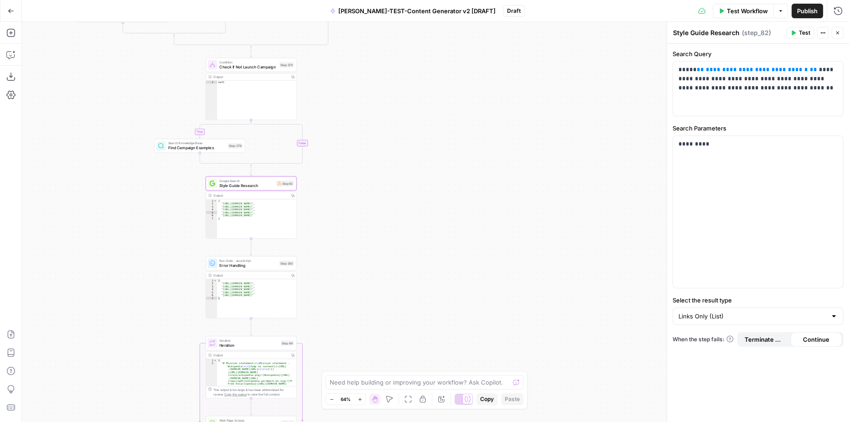
click at [335, 226] on div "**********" at bounding box center [435, 222] width 827 height 400
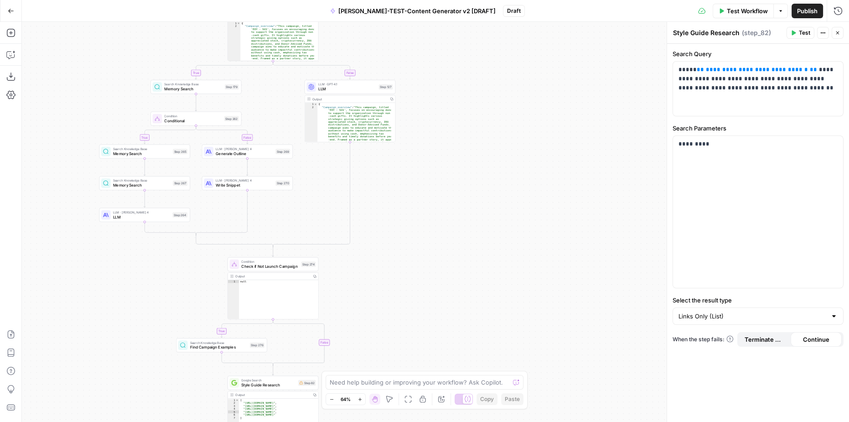
drag, startPoint x: 329, startPoint y: 176, endPoint x: 351, endPoint y: 376, distance: 200.5
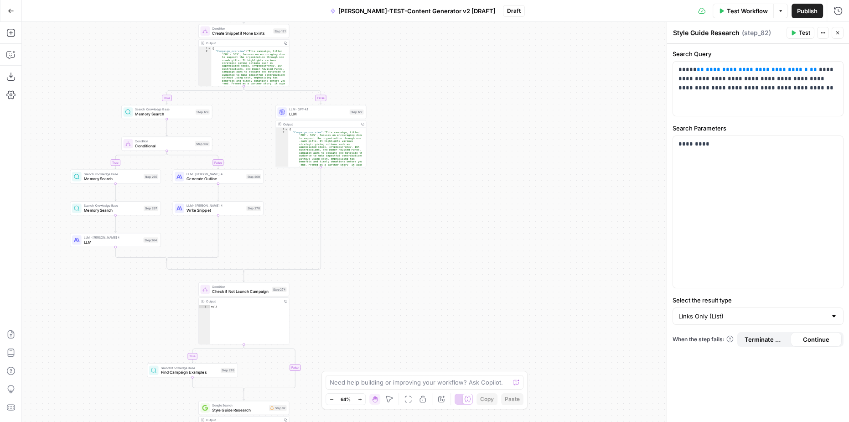
drag, startPoint x: 410, startPoint y: 173, endPoint x: 381, endPoint y: 198, distance: 38.5
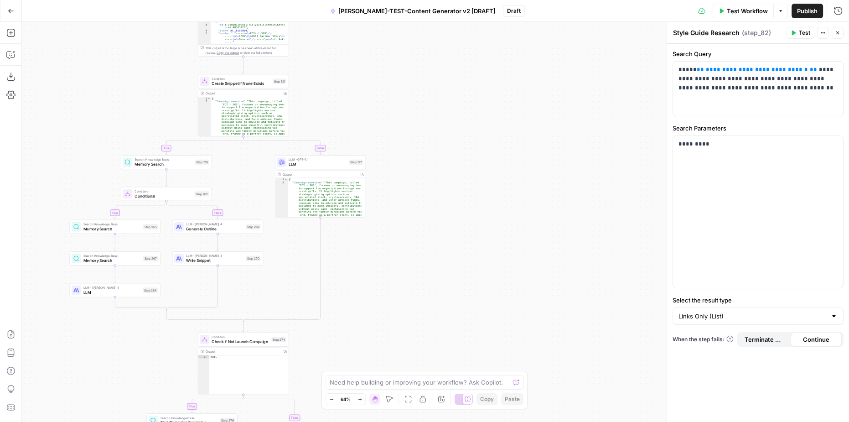
drag, startPoint x: 373, startPoint y: 216, endPoint x: 373, endPoint y: 262, distance: 46.1
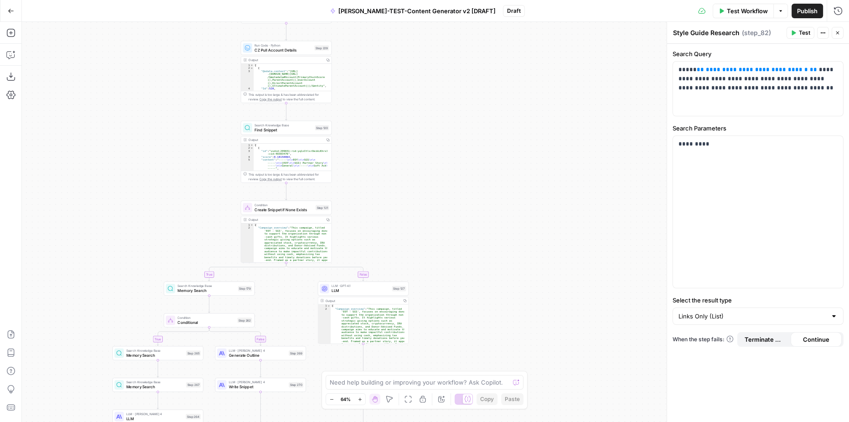
drag, startPoint x: 407, startPoint y: 119, endPoint x: 449, endPoint y: 262, distance: 148.3
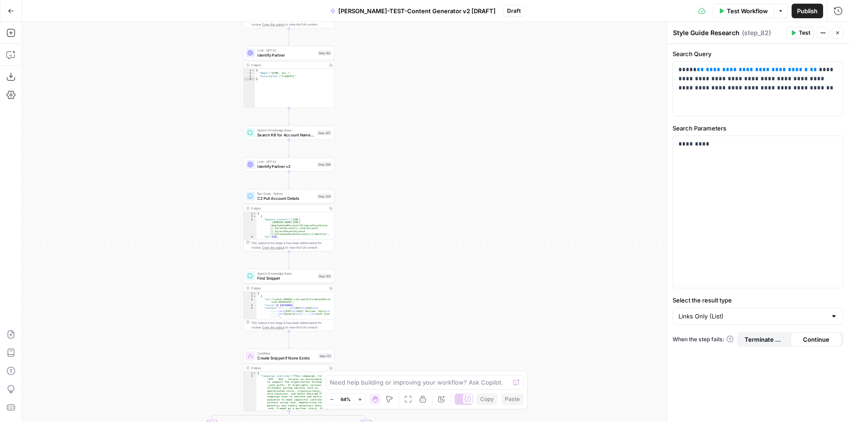
drag, startPoint x: 388, startPoint y: 109, endPoint x: 391, endPoint y: 234, distance: 125.0
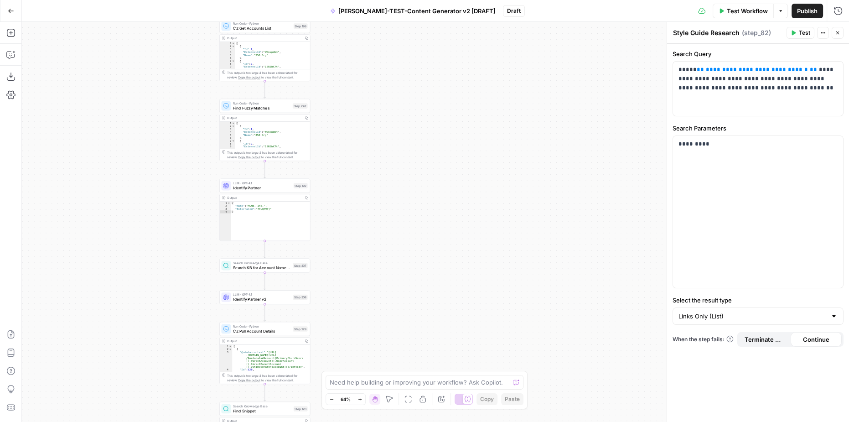
drag, startPoint x: 411, startPoint y: 131, endPoint x: 387, endPoint y: 270, distance: 140.7
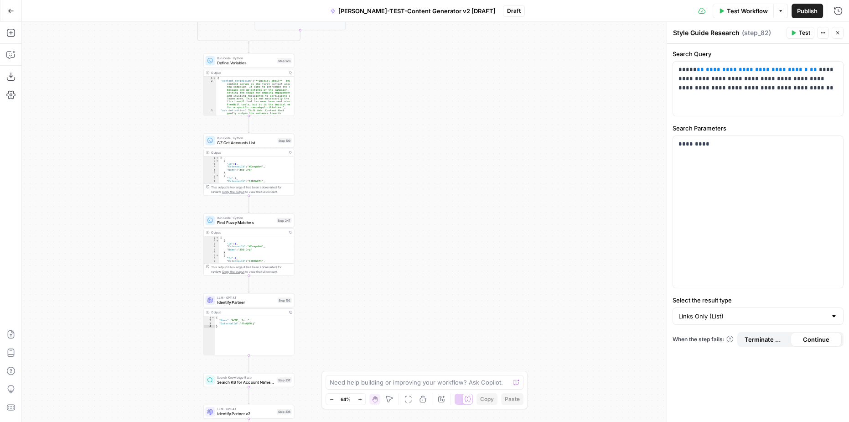
drag, startPoint x: 395, startPoint y: 151, endPoint x: 379, endPoint y: 263, distance: 112.4
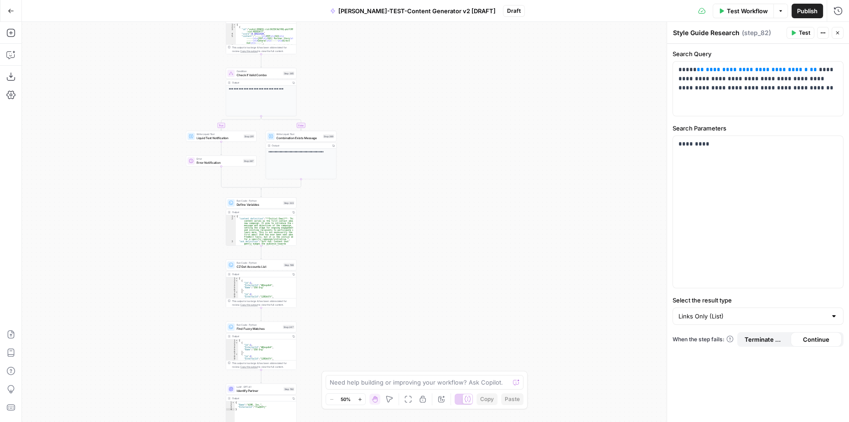
drag, startPoint x: 362, startPoint y: 161, endPoint x: 355, endPoint y: 237, distance: 76.5
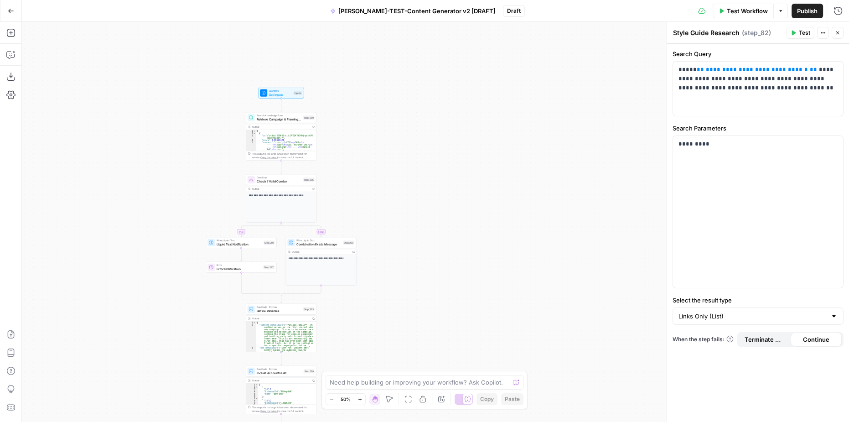
drag, startPoint x: 400, startPoint y: 256, endPoint x: 415, endPoint y: 311, distance: 57.1
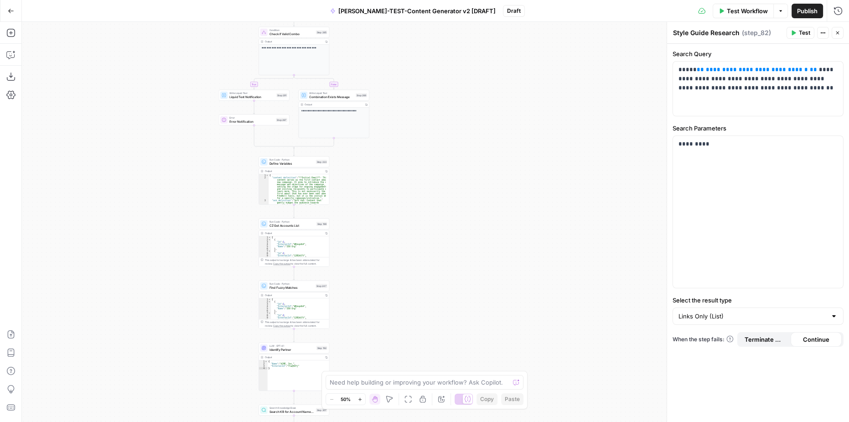
drag, startPoint x: 386, startPoint y: 230, endPoint x: 392, endPoint y: 33, distance: 197.1
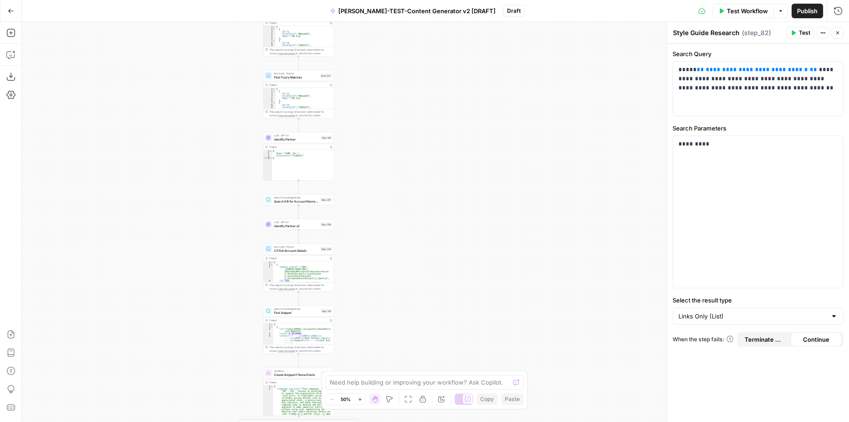
drag, startPoint x: 416, startPoint y: 167, endPoint x: 412, endPoint y: 139, distance: 28.5
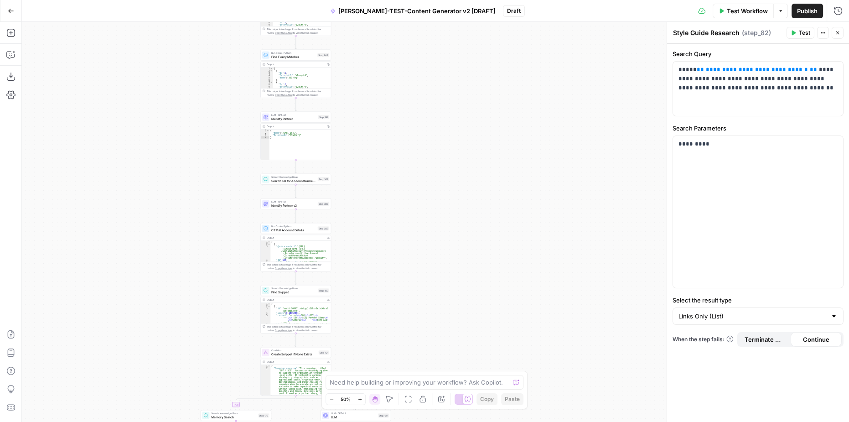
drag, startPoint x: 424, startPoint y: 227, endPoint x: 404, endPoint y: 79, distance: 149.2
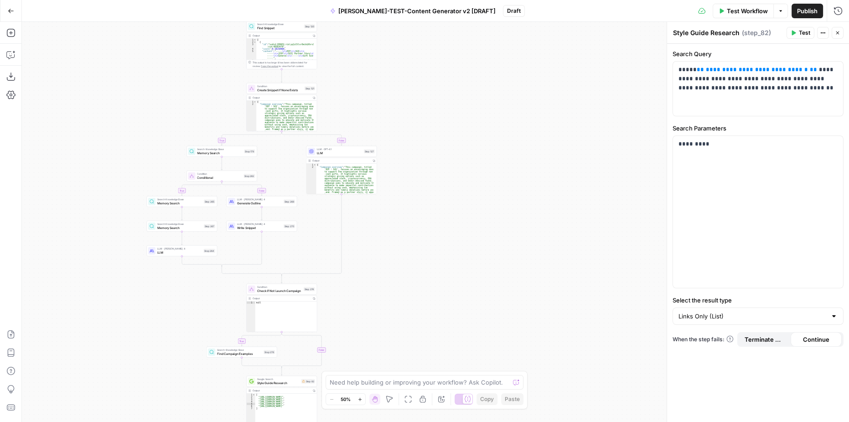
drag, startPoint x: 406, startPoint y: 224, endPoint x: 406, endPoint y: 93, distance: 131.3
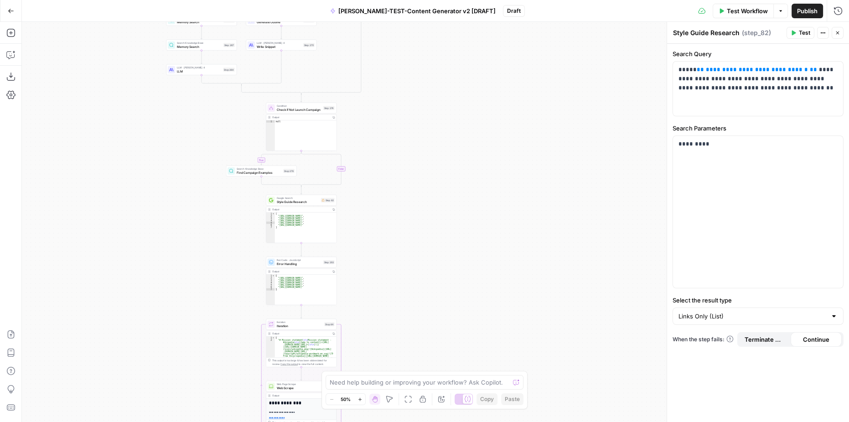
drag, startPoint x: 441, startPoint y: 127, endPoint x: 444, endPoint y: 106, distance: 21.2
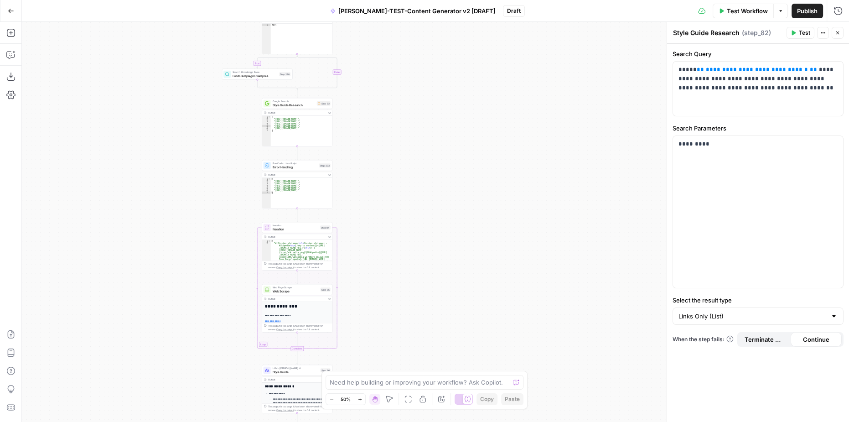
drag, startPoint x: 402, startPoint y: 249, endPoint x: 389, endPoint y: 207, distance: 44.3
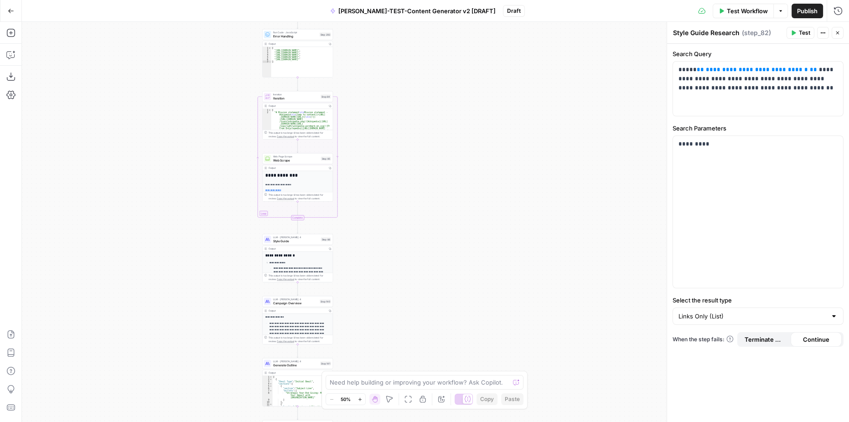
drag, startPoint x: 395, startPoint y: 253, endPoint x: 390, endPoint y: 139, distance: 114.1
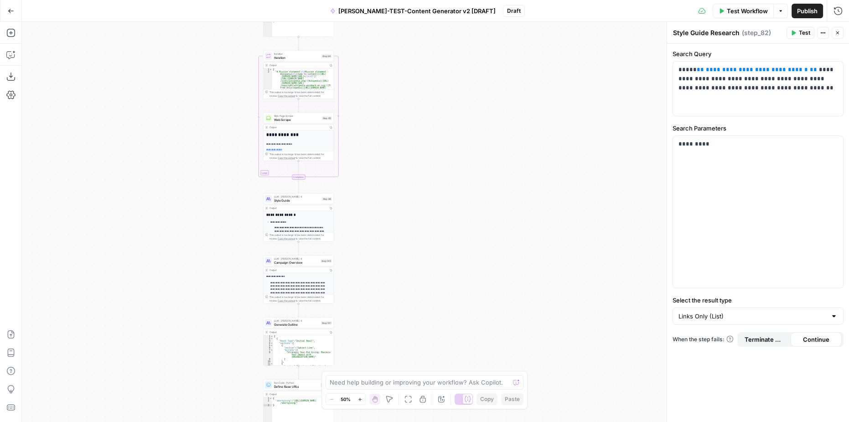
drag, startPoint x: 400, startPoint y: 230, endPoint x: 404, endPoint y: 88, distance: 141.4
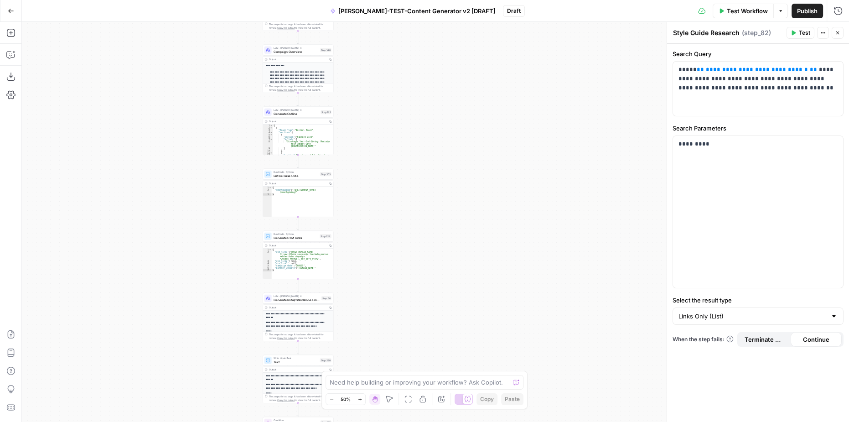
drag, startPoint x: 415, startPoint y: 262, endPoint x: 405, endPoint y: 171, distance: 91.3
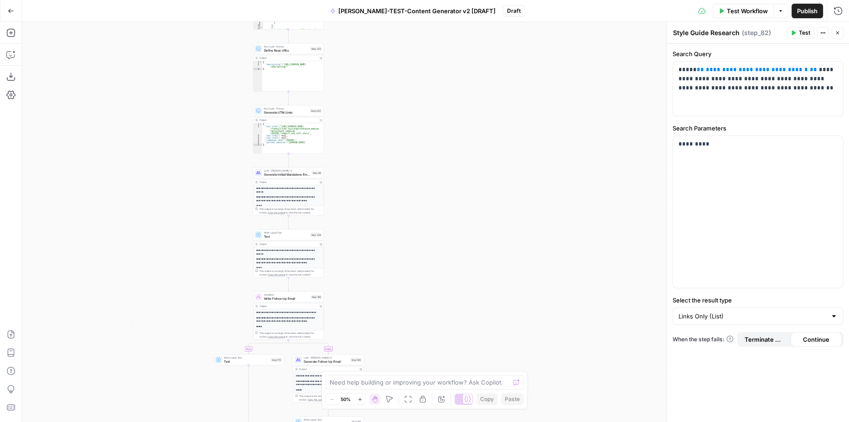
drag, startPoint x: 405, startPoint y: 238, endPoint x: 399, endPoint y: 148, distance: 90.5
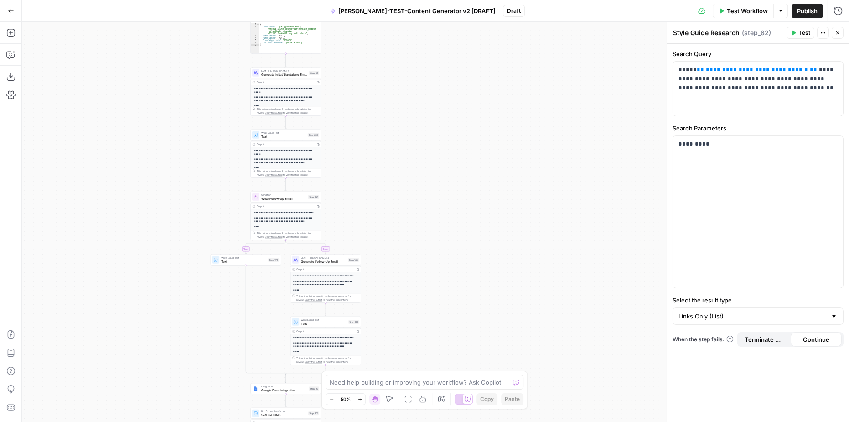
drag, startPoint x: 414, startPoint y: 254, endPoint x: 410, endPoint y: 155, distance: 99.5
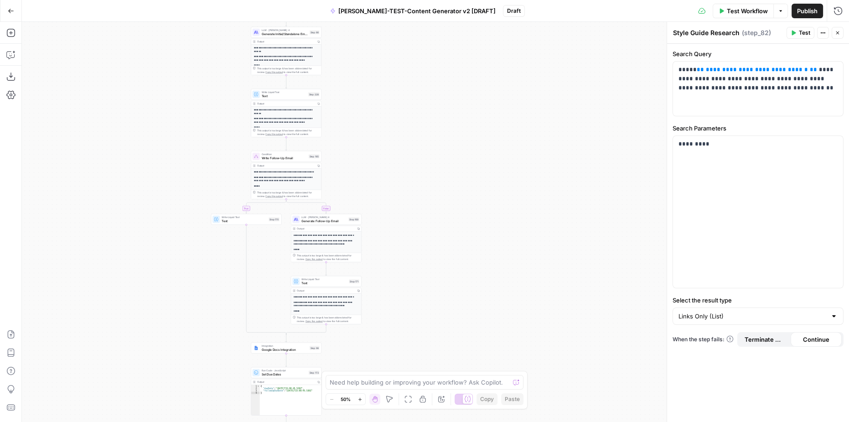
drag, startPoint x: 407, startPoint y: 241, endPoint x: 408, endPoint y: 168, distance: 73.4
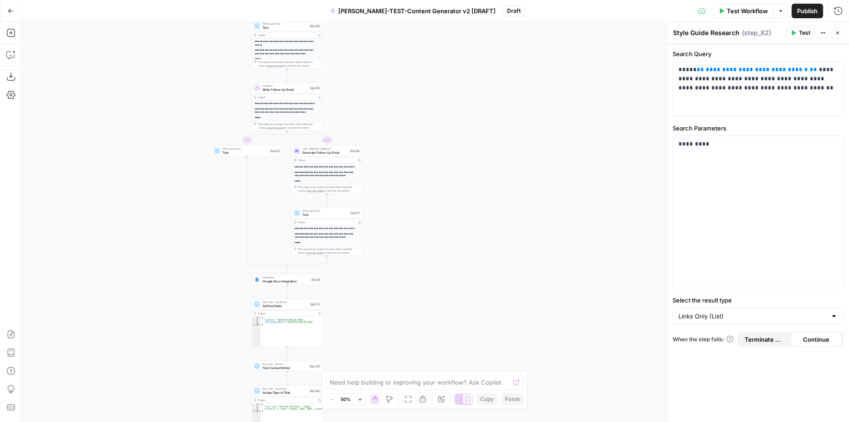
drag, startPoint x: 404, startPoint y: 204, endPoint x: 402, endPoint y: 171, distance: 33.8
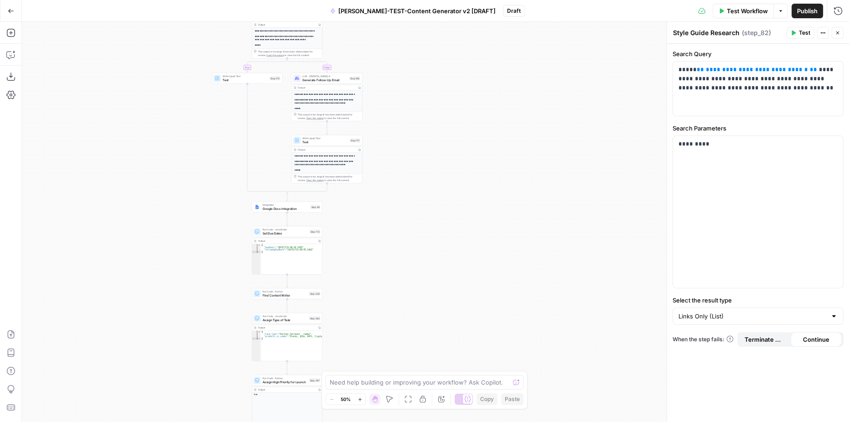
drag, startPoint x: 398, startPoint y: 239, endPoint x: 395, endPoint y: 198, distance: 40.7
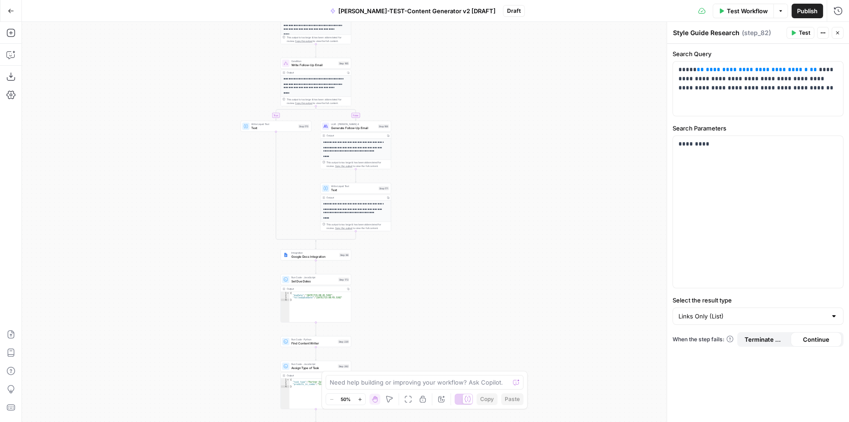
drag, startPoint x: 397, startPoint y: 76, endPoint x: 420, endPoint y: 134, distance: 62.8
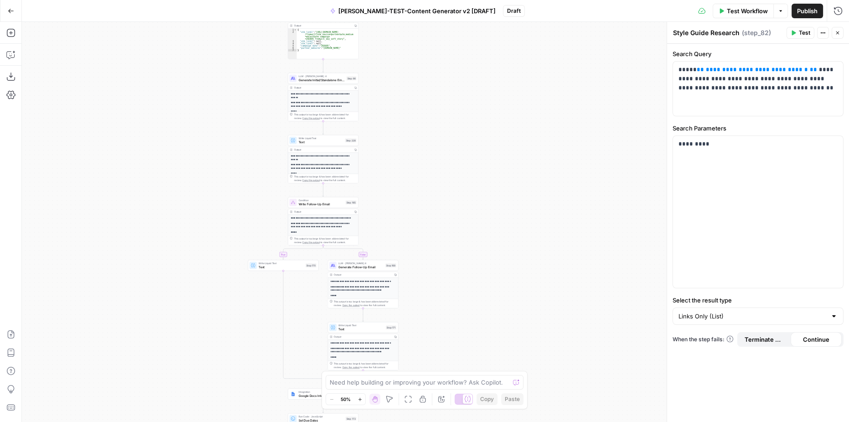
drag, startPoint x: 428, startPoint y: 87, endPoint x: 435, endPoint y: 219, distance: 132.9
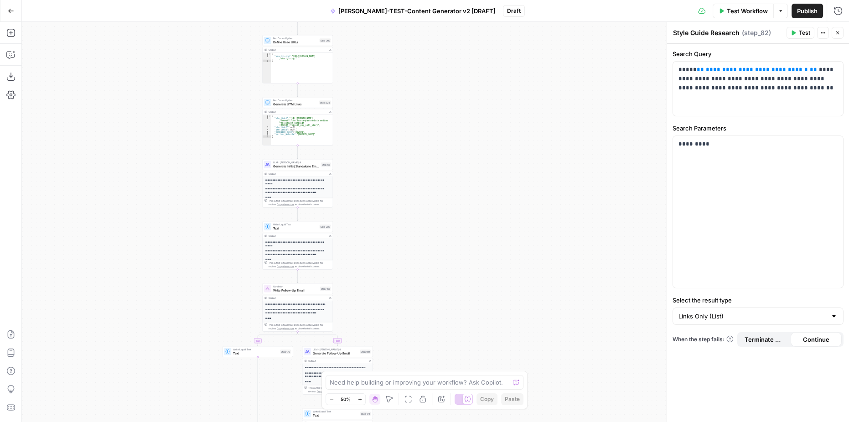
drag, startPoint x: 473, startPoint y: 125, endPoint x: 447, endPoint y: 224, distance: 101.8
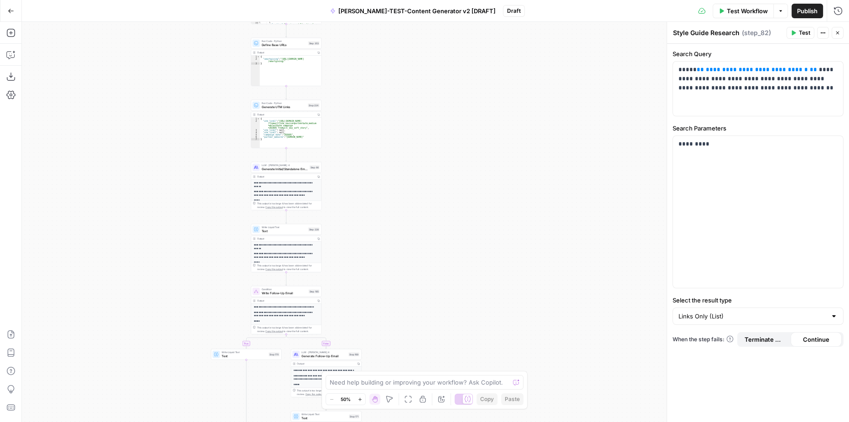
drag, startPoint x: 385, startPoint y: 241, endPoint x: 376, endPoint y: 140, distance: 101.6
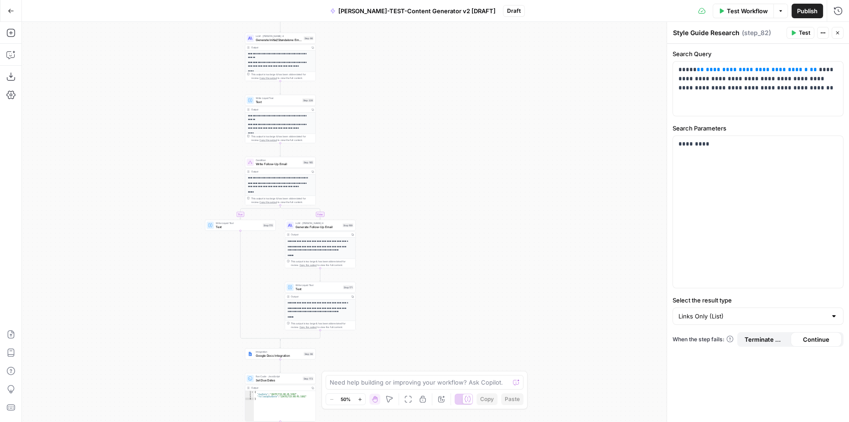
drag, startPoint x: 421, startPoint y: 271, endPoint x: 426, endPoint y: 226, distance: 45.4
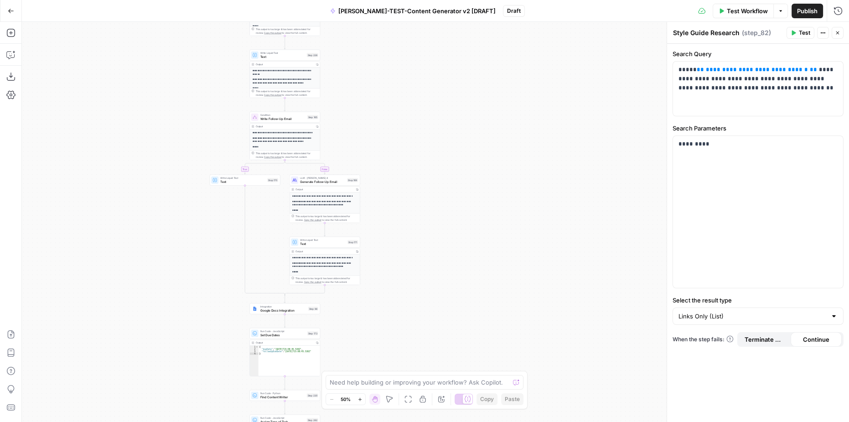
click at [327, 198] on div "**********" at bounding box center [325, 237] width 70 height 90
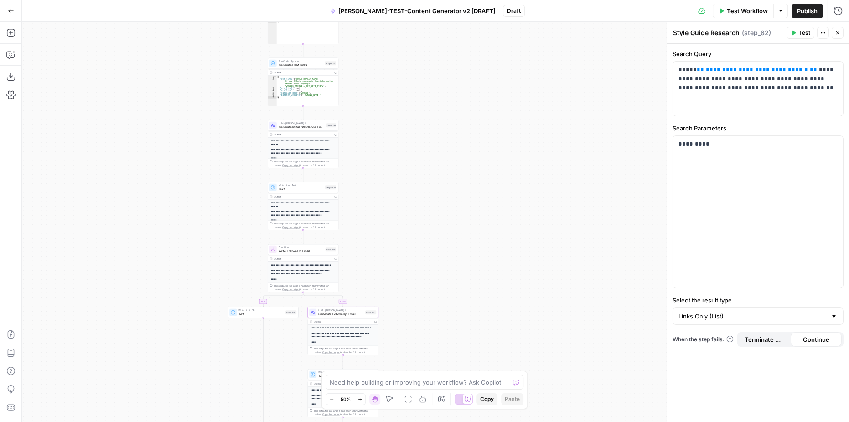
drag, startPoint x: 405, startPoint y: 89, endPoint x: 423, endPoint y: 219, distance: 130.7
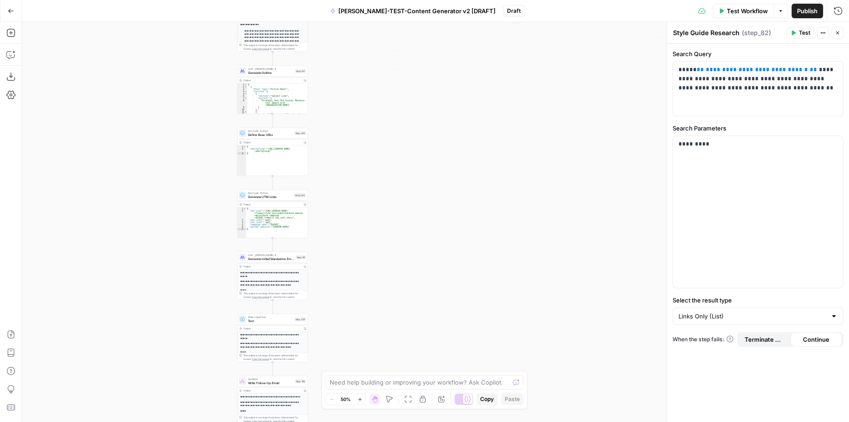
drag, startPoint x: 444, startPoint y: 134, endPoint x: 409, endPoint y: 229, distance: 101.1
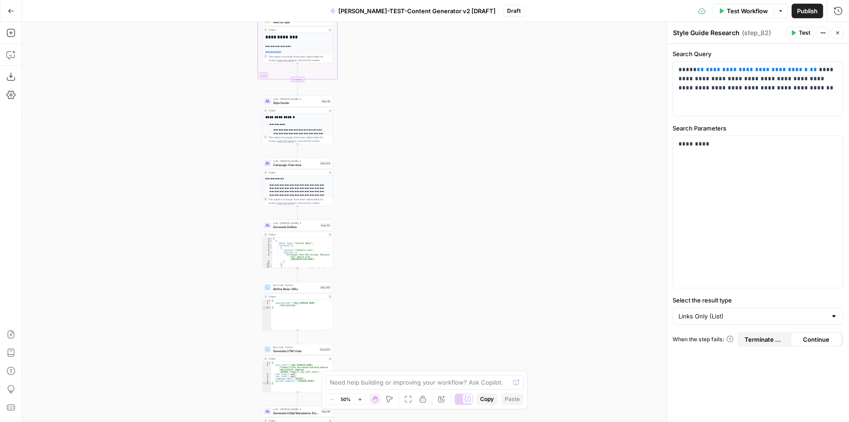
drag, startPoint x: 376, startPoint y: 75, endPoint x: 398, endPoint y: 248, distance: 174.2
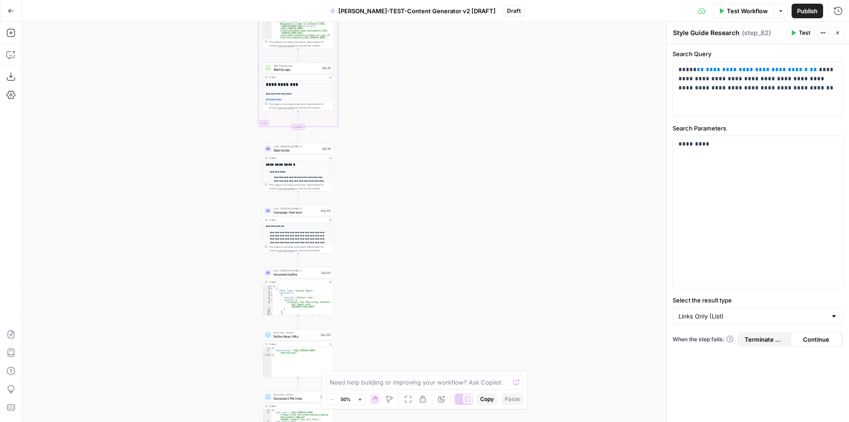
drag, startPoint x: 433, startPoint y: 127, endPoint x: 433, endPoint y: 151, distance: 24.2
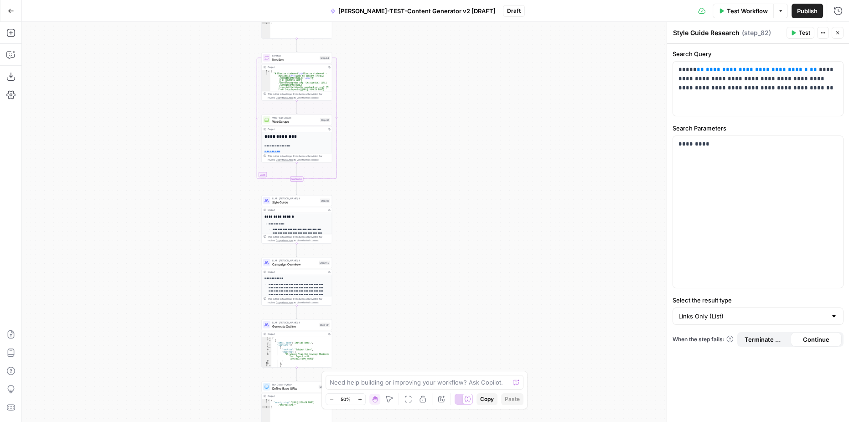
drag, startPoint x: 424, startPoint y: 97, endPoint x: 421, endPoint y: 167, distance: 69.8
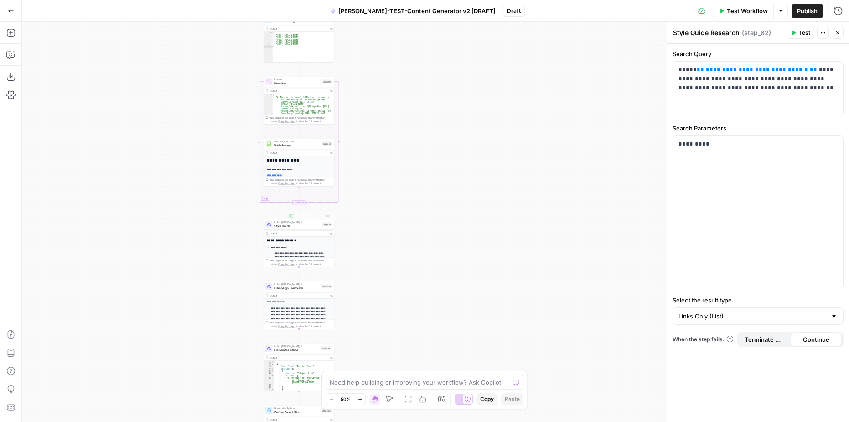
drag, startPoint x: 391, startPoint y: 206, endPoint x: 395, endPoint y: 253, distance: 47.1
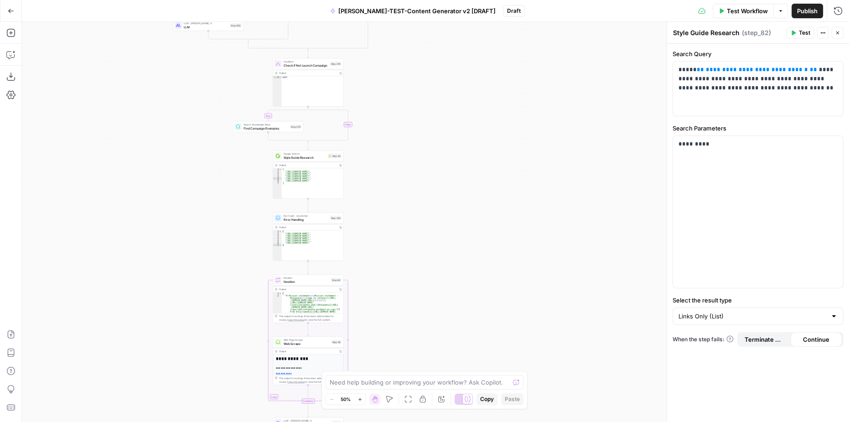
drag, startPoint x: 481, startPoint y: 143, endPoint x: 478, endPoint y: 273, distance: 129.5
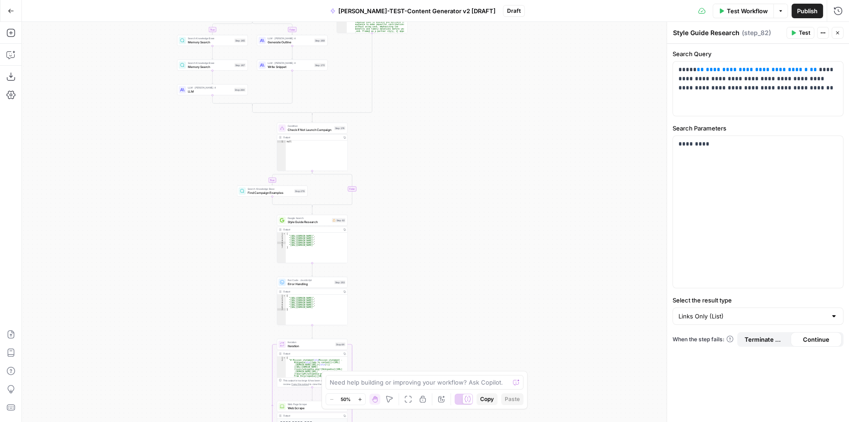
drag, startPoint x: 466, startPoint y: 167, endPoint x: 466, endPoint y: 176, distance: 9.6
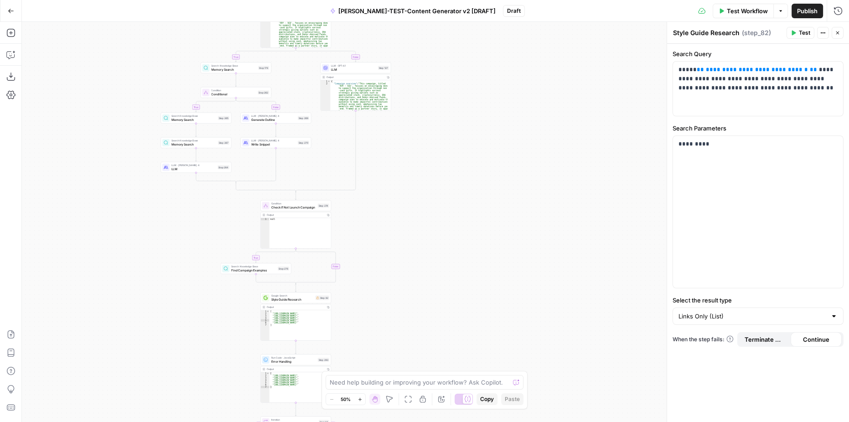
drag, startPoint x: 417, startPoint y: 168, endPoint x: 394, endPoint y: 254, distance: 89.4
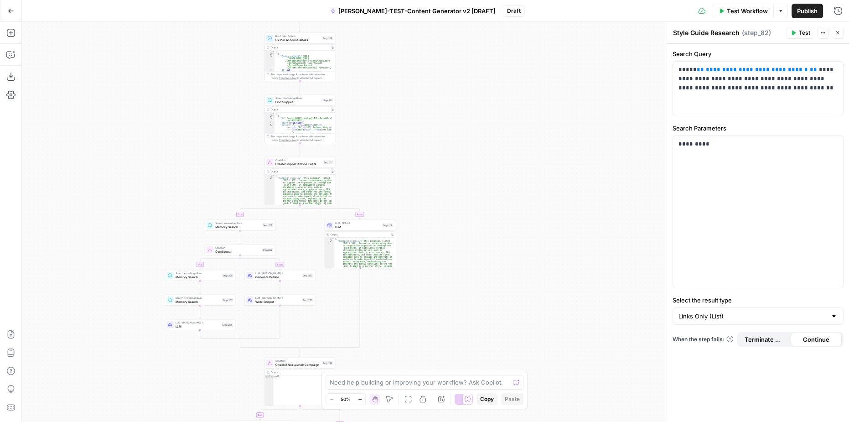
drag, startPoint x: 413, startPoint y: 129, endPoint x: 414, endPoint y: 259, distance: 130.0
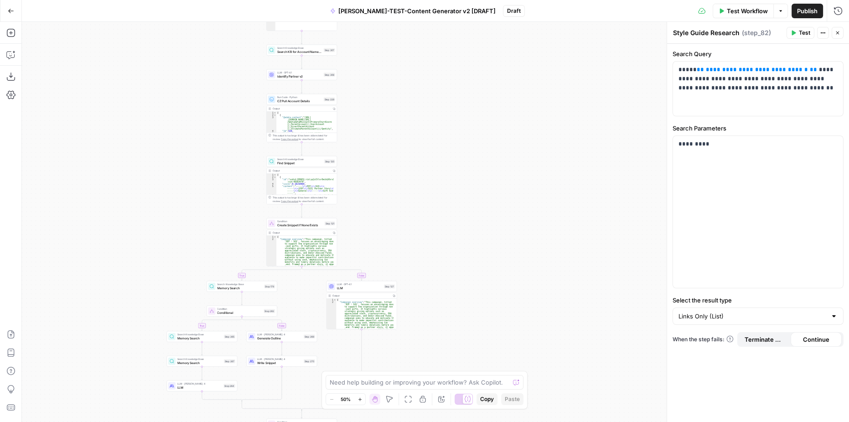
drag, startPoint x: 371, startPoint y: 131, endPoint x: 373, endPoint y: 196, distance: 64.3
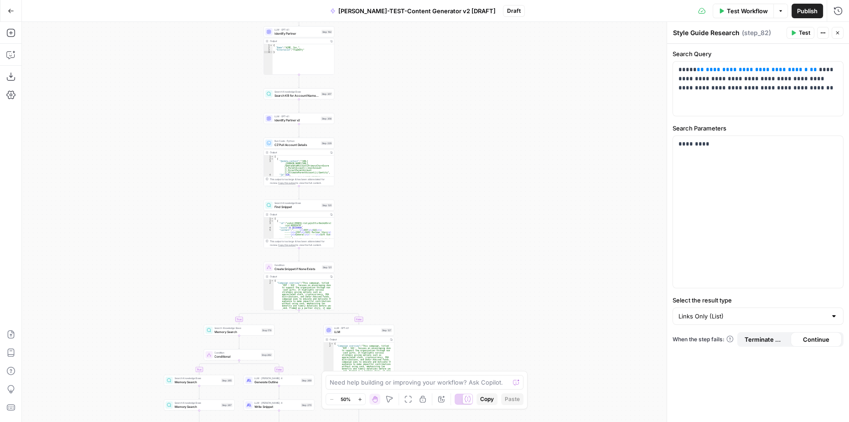
drag, startPoint x: 442, startPoint y: 129, endPoint x: 440, endPoint y: 169, distance: 40.7
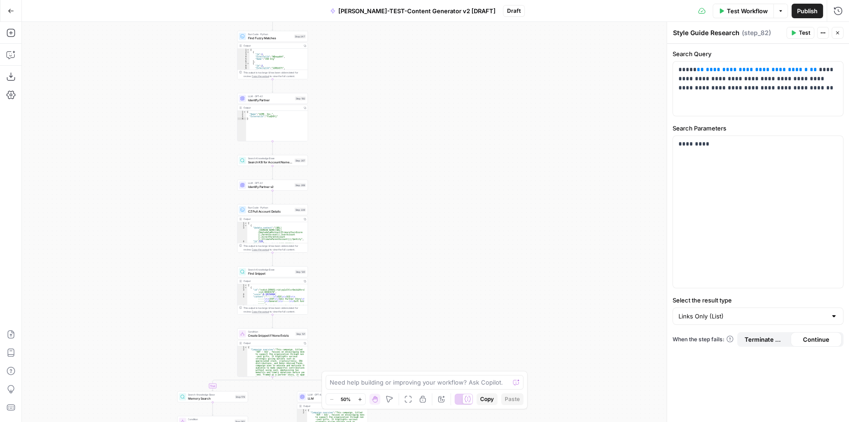
drag, startPoint x: 450, startPoint y: 145, endPoint x: 436, endPoint y: 181, distance: 38.8
click at [285, 213] on div "Run Code · Python CZ Pull Account Details Step 229 Copy step Delete step Edit N…" at bounding box center [274, 208] width 71 height 11
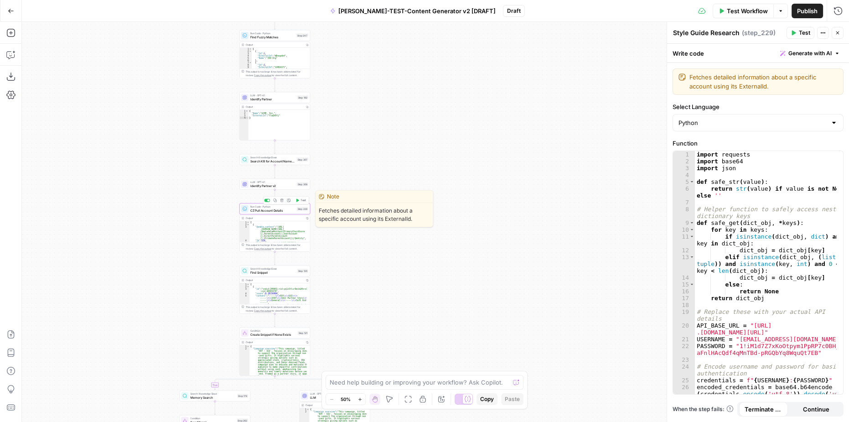
type textarea "CZ Pull Account Details"
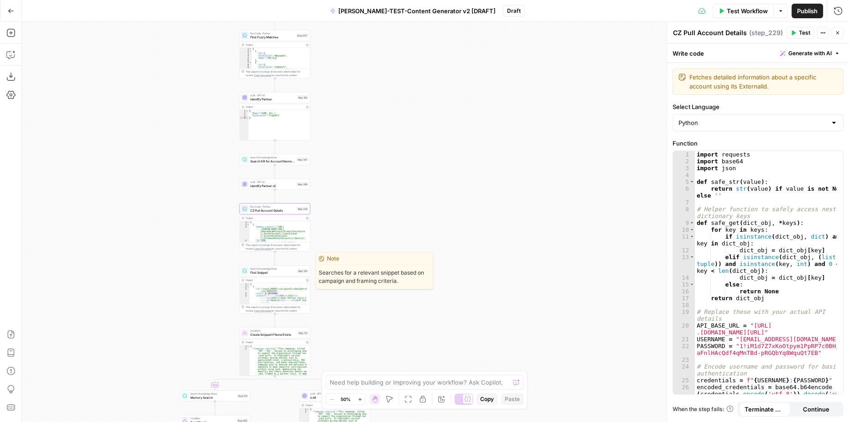
click at [281, 273] on span "Find Snippet" at bounding box center [272, 272] width 45 height 5
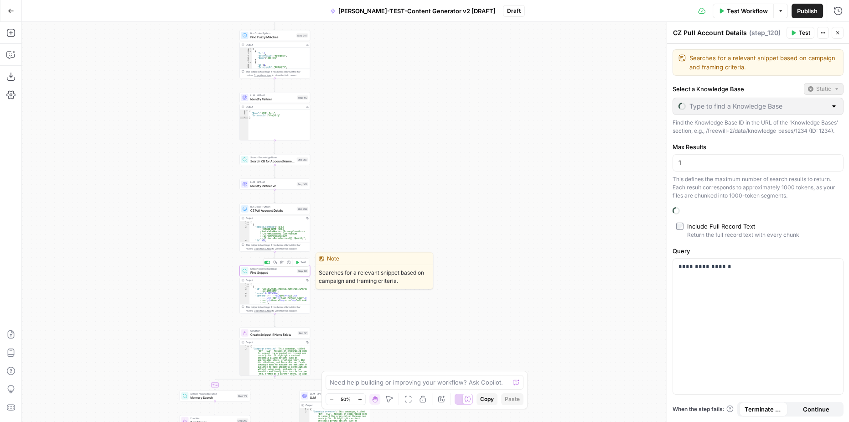
type textarea "Find Snippet"
type input "Content Generator"
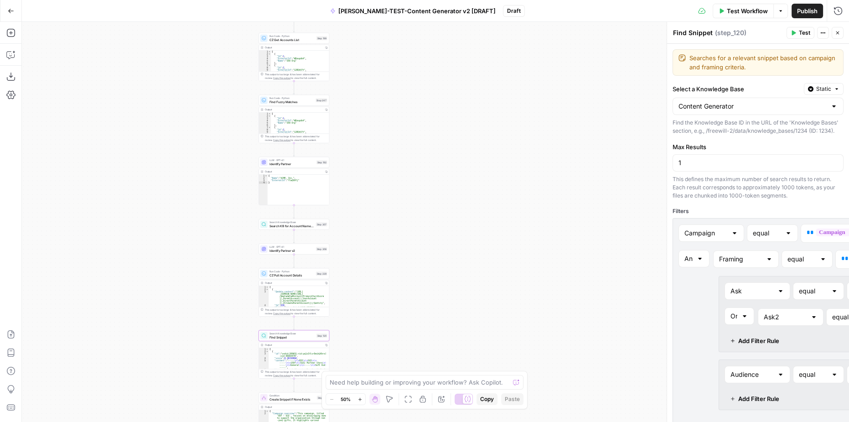
drag, startPoint x: 338, startPoint y: 219, endPoint x: 357, endPoint y: 284, distance: 67.5
click at [300, 228] on div "Search Knowledge Base Search KB for Account Name Matches Step 307 Copy step Del…" at bounding box center [294, 224] width 71 height 11
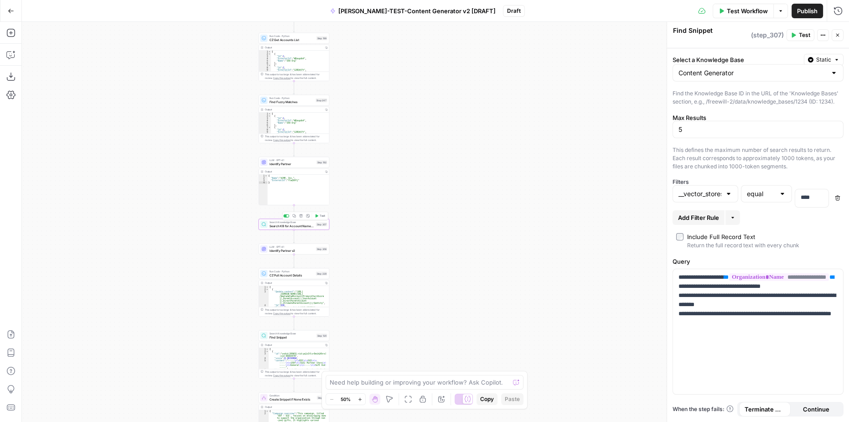
type textarea "Search KB for Account Name Matches"
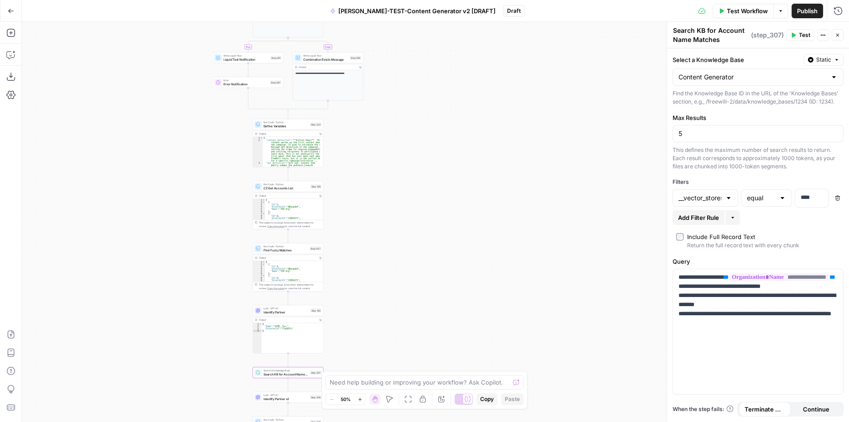
drag, startPoint x: 419, startPoint y: 160, endPoint x: 413, endPoint y: 308, distance: 148.3
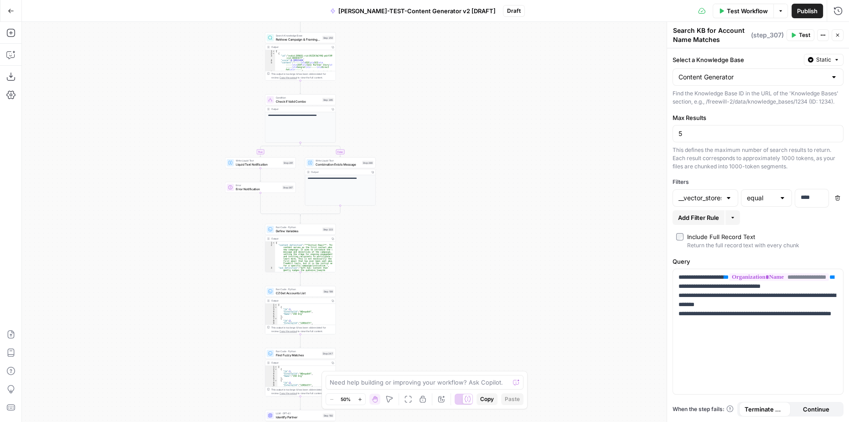
drag, startPoint x: 418, startPoint y: 150, endPoint x: 425, endPoint y: 239, distance: 89.2
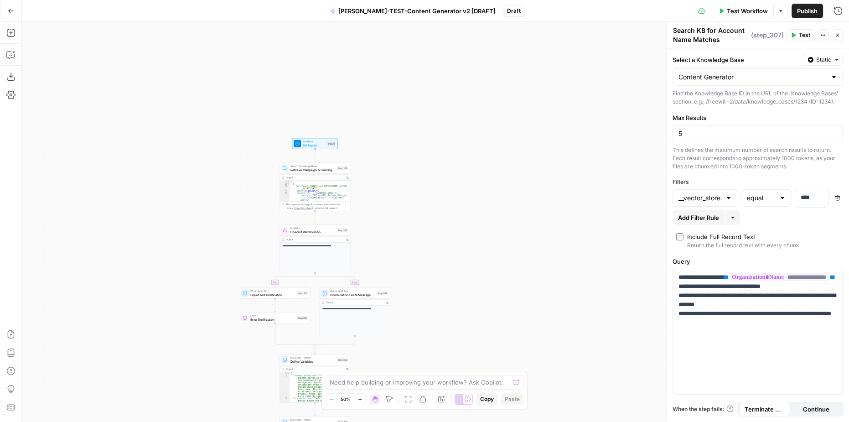
drag, startPoint x: 434, startPoint y: 100, endPoint x: 439, endPoint y: 198, distance: 98.6
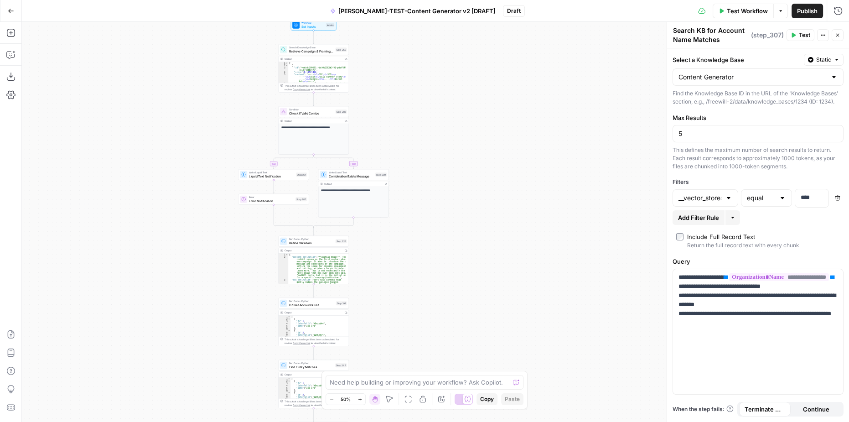
drag, startPoint x: 429, startPoint y: 251, endPoint x: 430, endPoint y: 145, distance: 105.8
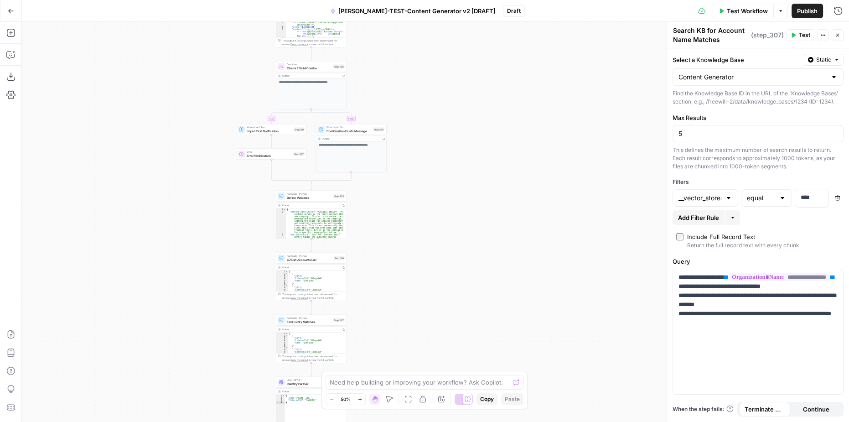
drag, startPoint x: 417, startPoint y: 237, endPoint x: 415, endPoint y: 225, distance: 11.9
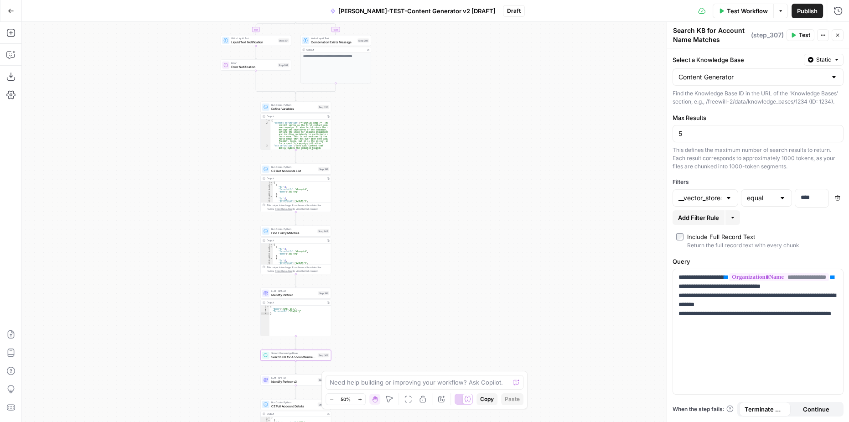
drag, startPoint x: 418, startPoint y: 272, endPoint x: 402, endPoint y: 185, distance: 88.1
drag, startPoint x: 437, startPoint y: 297, endPoint x: 421, endPoint y: 106, distance: 191.7
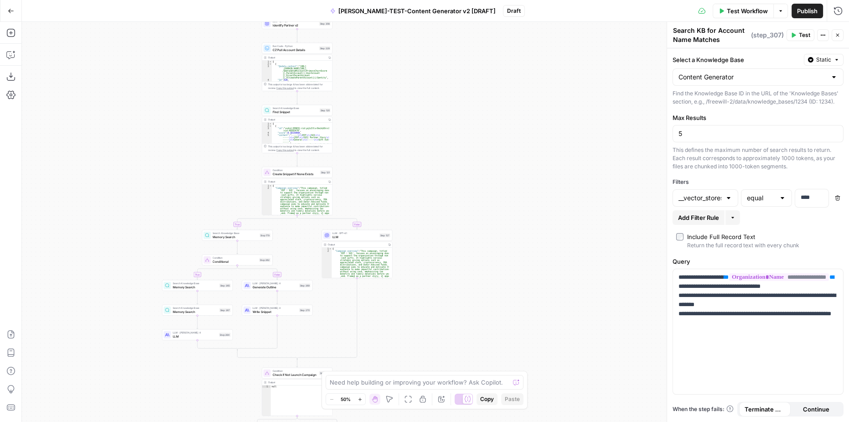
drag, startPoint x: 384, startPoint y: 237, endPoint x: 395, endPoint y: 63, distance: 173.6
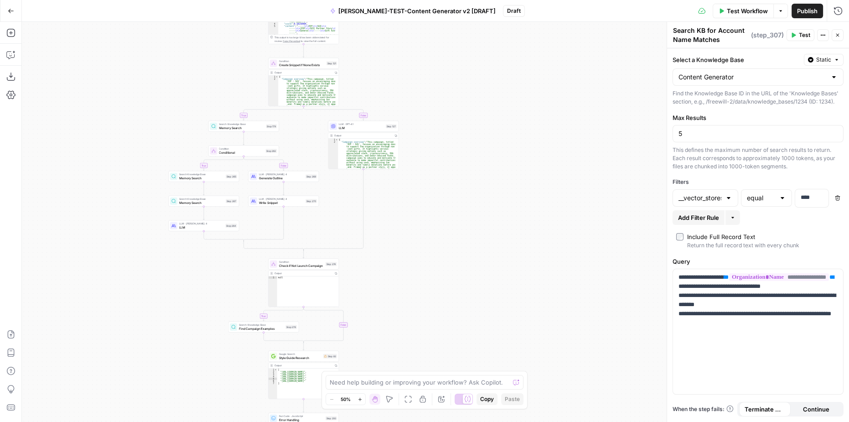
drag, startPoint x: 437, startPoint y: 249, endPoint x: 417, endPoint y: 115, distance: 136.1
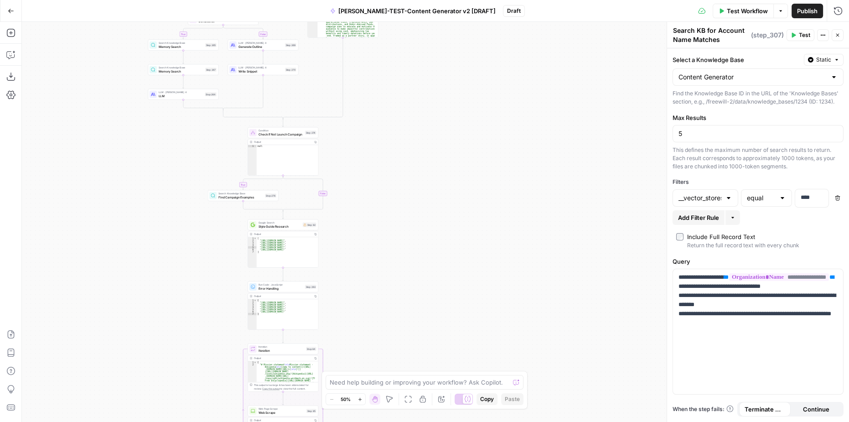
drag, startPoint x: 415, startPoint y: 225, endPoint x: 394, endPoint y: 102, distance: 125.0
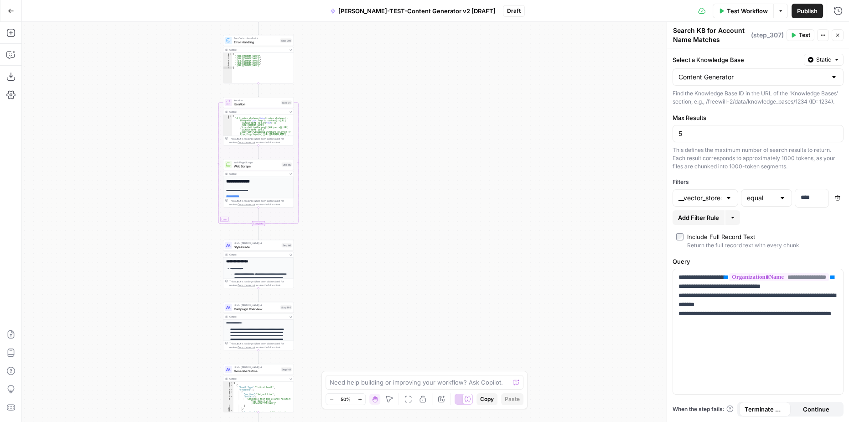
drag, startPoint x: 407, startPoint y: 241, endPoint x: 389, endPoint y: 139, distance: 103.2
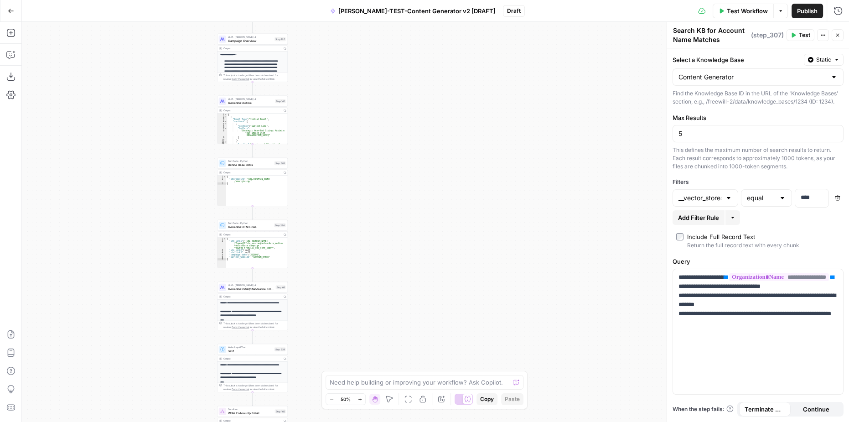
drag, startPoint x: 366, startPoint y: 267, endPoint x: 364, endPoint y: 142, distance: 124.5
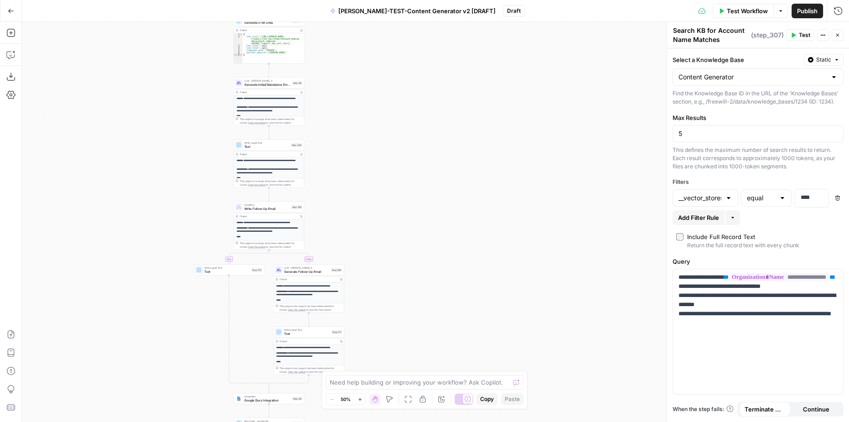
drag, startPoint x: 347, startPoint y: 154, endPoint x: 346, endPoint y: 160, distance: 5.9
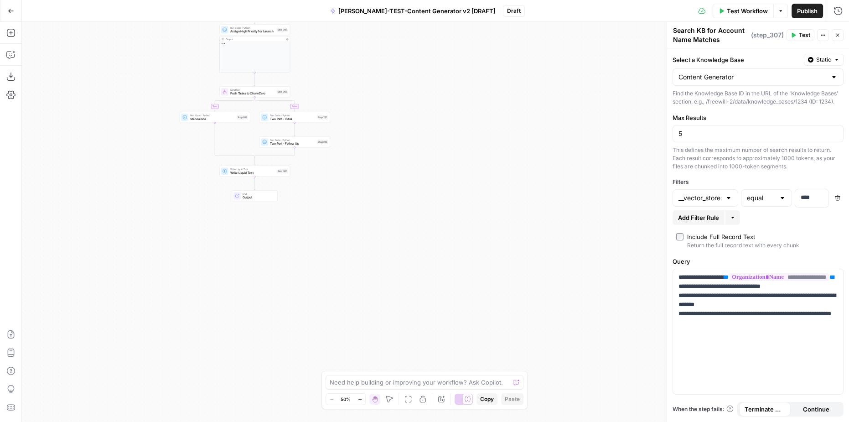
drag, startPoint x: 339, startPoint y: 218, endPoint x: 338, endPoint y: 251, distance: 33.3
drag, startPoint x: 378, startPoint y: 275, endPoint x: 379, endPoint y: 281, distance: 6.0
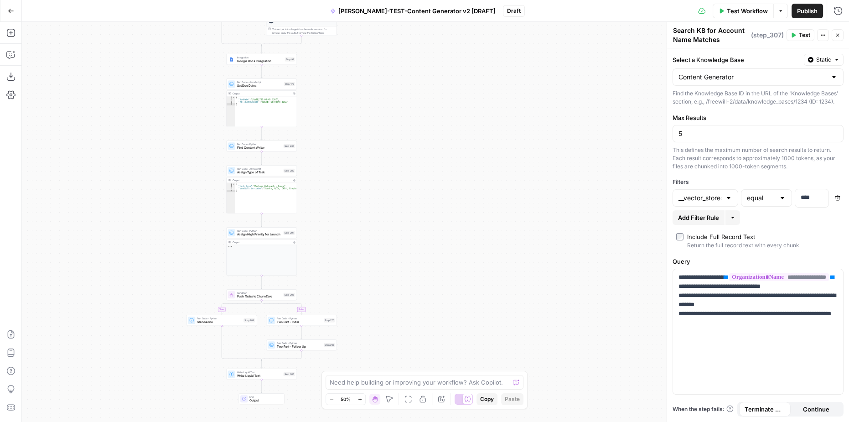
drag, startPoint x: 409, startPoint y: 130, endPoint x: 404, endPoint y: 254, distance: 124.1
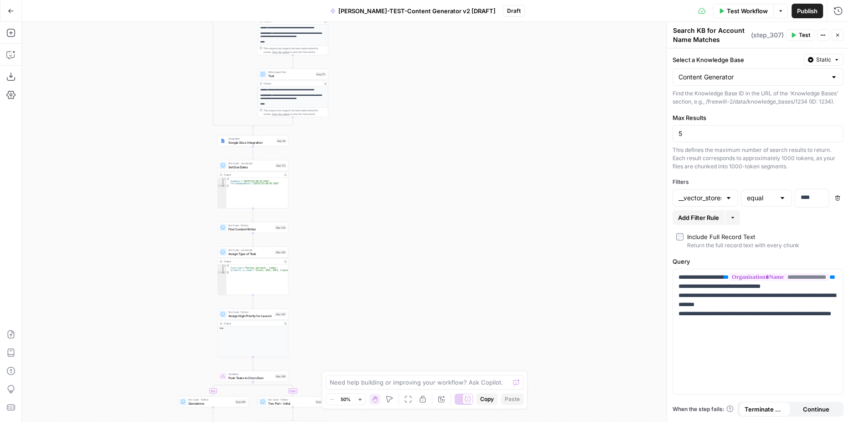
drag, startPoint x: 407, startPoint y: 135, endPoint x: 399, endPoint y: 202, distance: 67.6
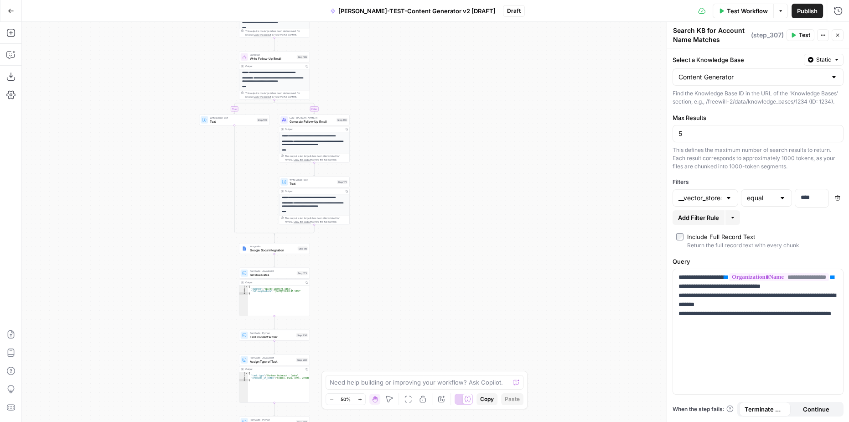
drag, startPoint x: 407, startPoint y: 184, endPoint x: 417, endPoint y: 240, distance: 56.9
